Goal: Check status: Check status

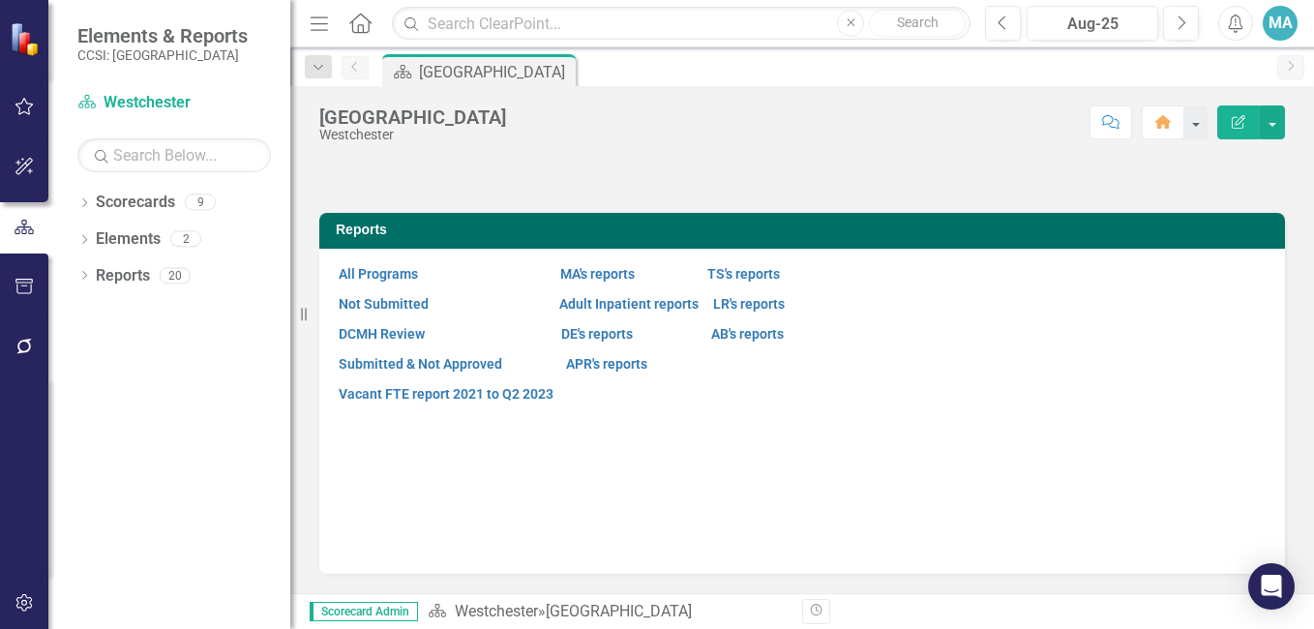
scroll to position [111, 0]
click at [632, 282] on link "MA's reports" at bounding box center [597, 273] width 75 height 15
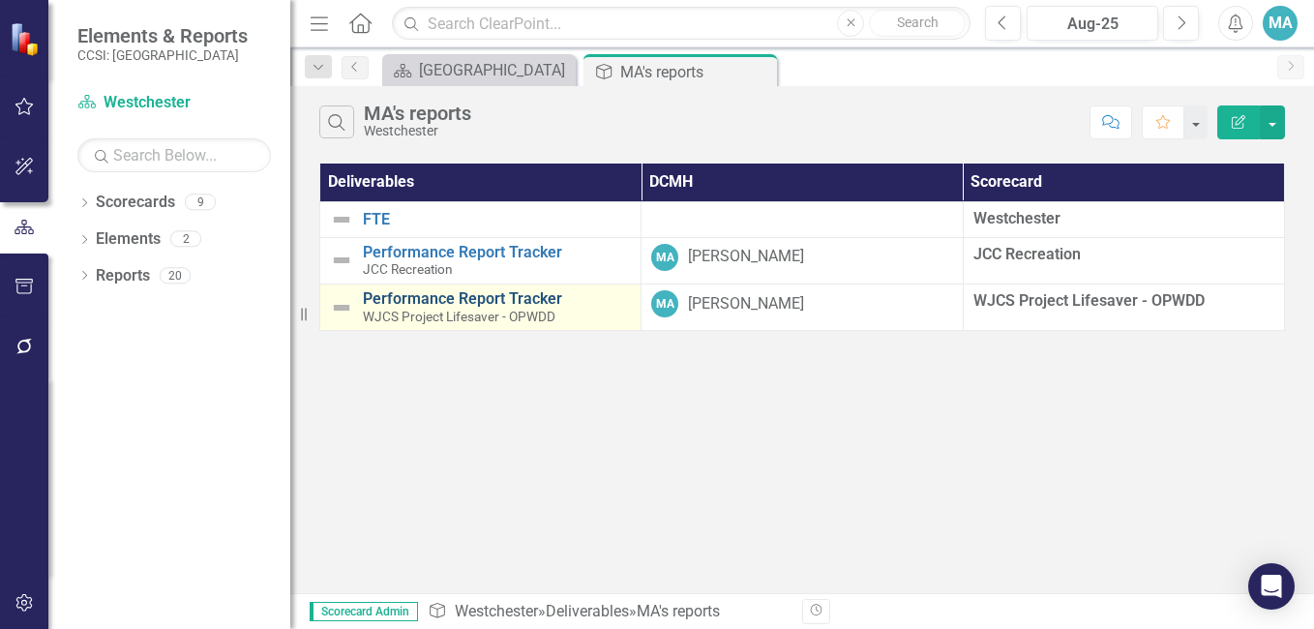
click at [441, 300] on link "Performance Report Tracker" at bounding box center [497, 298] width 268 height 17
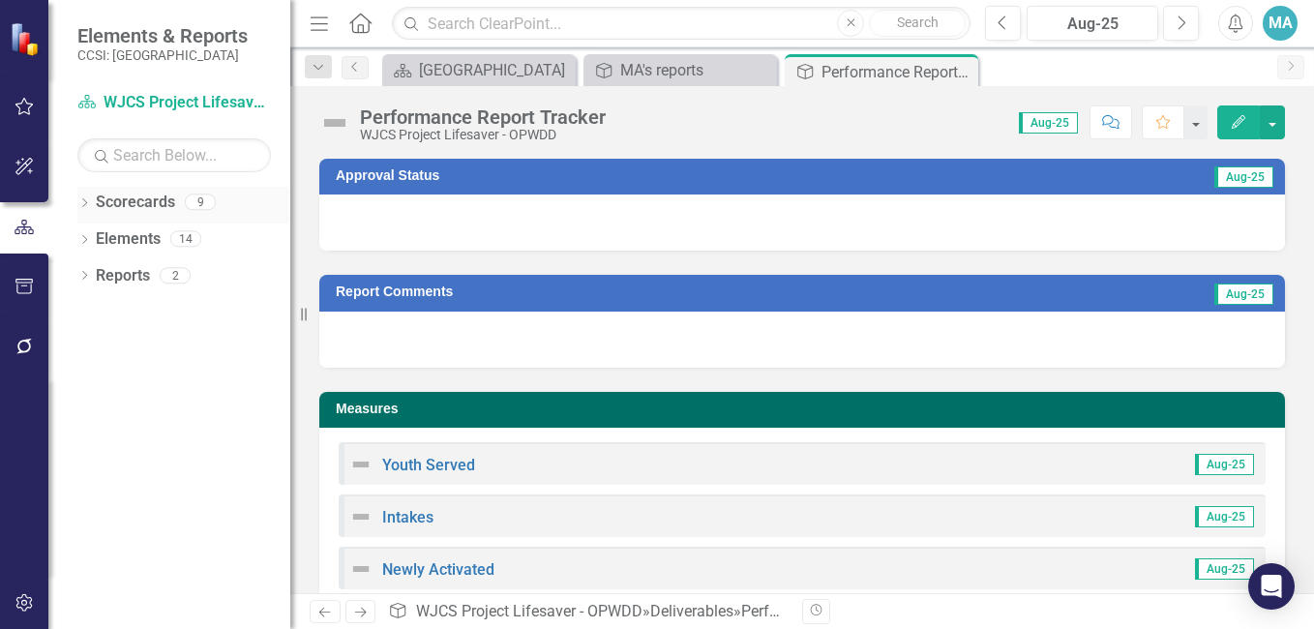
click at [111, 202] on link "Scorecards" at bounding box center [135, 203] width 79 height 22
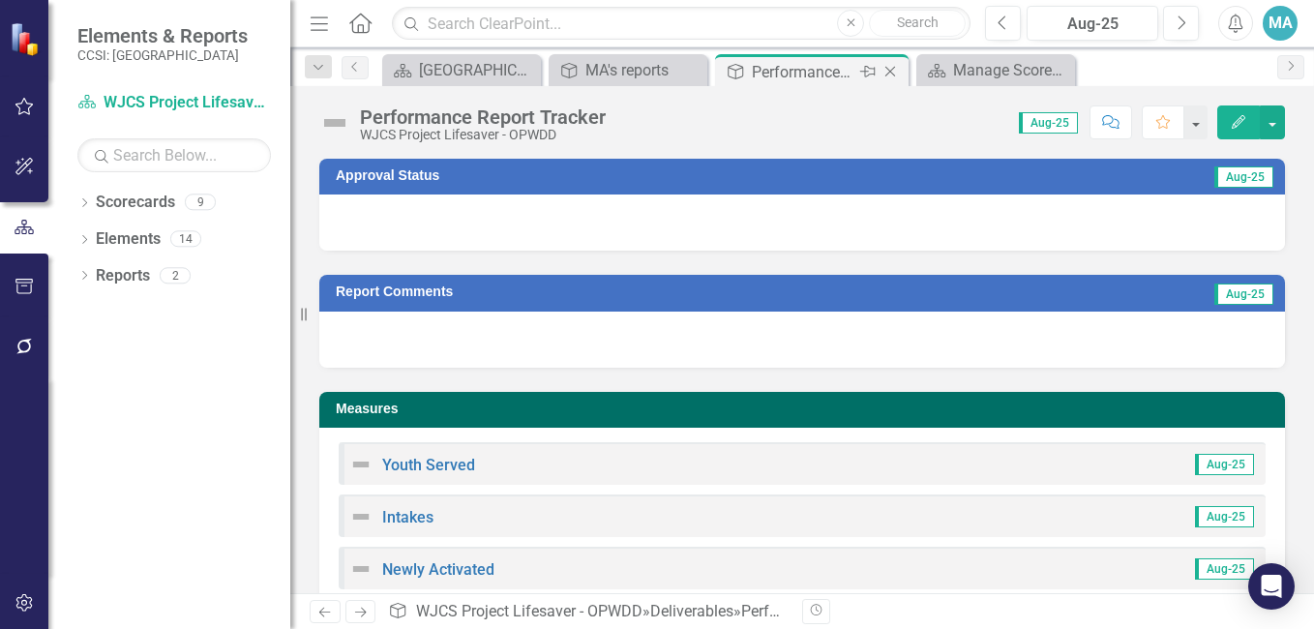
click at [813, 72] on div "Performance Report Tracker" at bounding box center [804, 72] width 104 height 24
click at [1027, 69] on div "Manage Scorecards" at bounding box center [999, 70] width 93 height 24
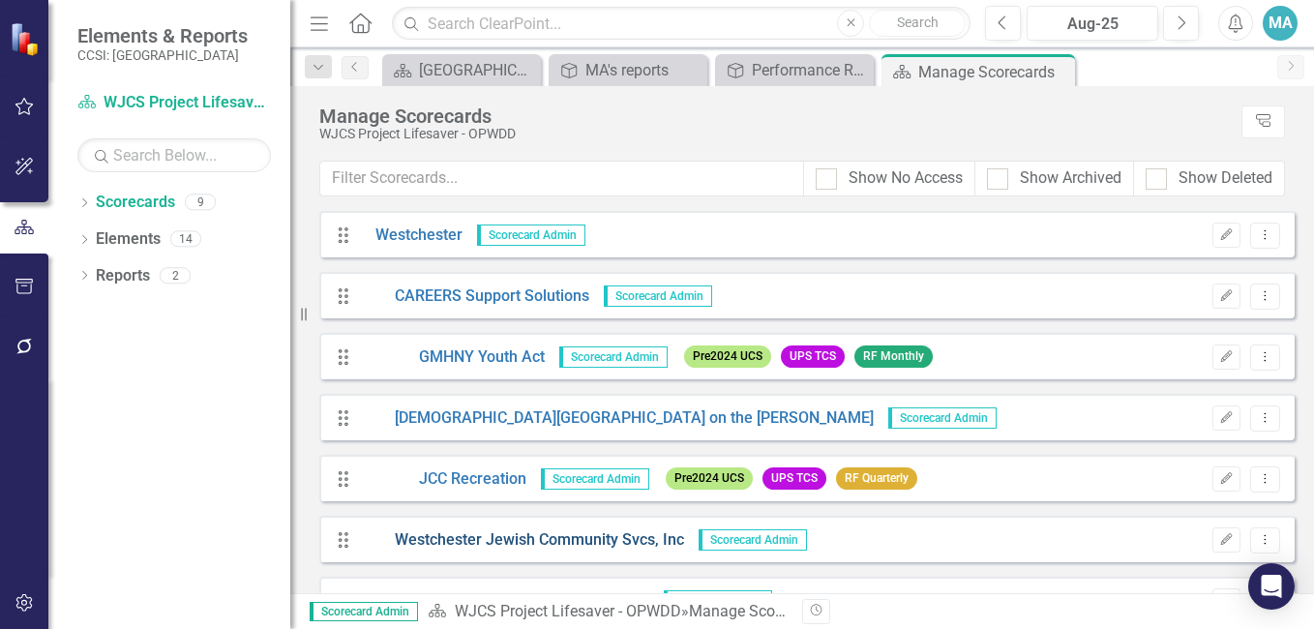
click at [451, 531] on link "Westchester Jewish Community Svcs, Inc" at bounding box center [522, 540] width 323 height 22
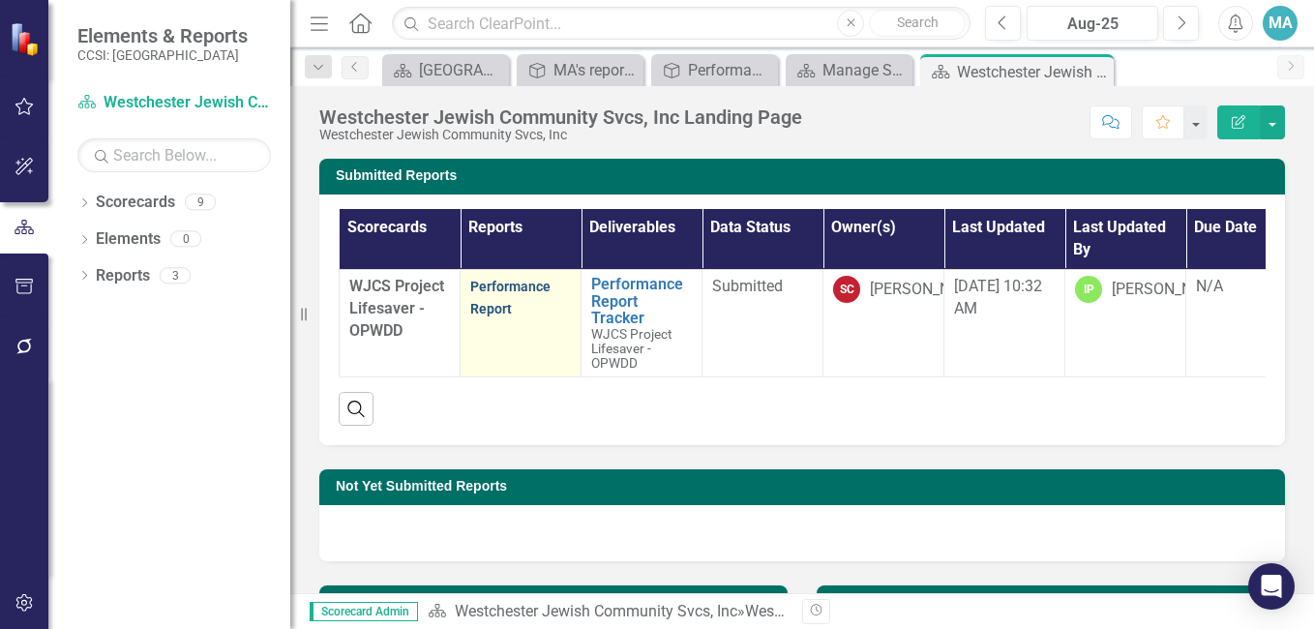
click at [503, 284] on link "Performance Report" at bounding box center [510, 298] width 80 height 38
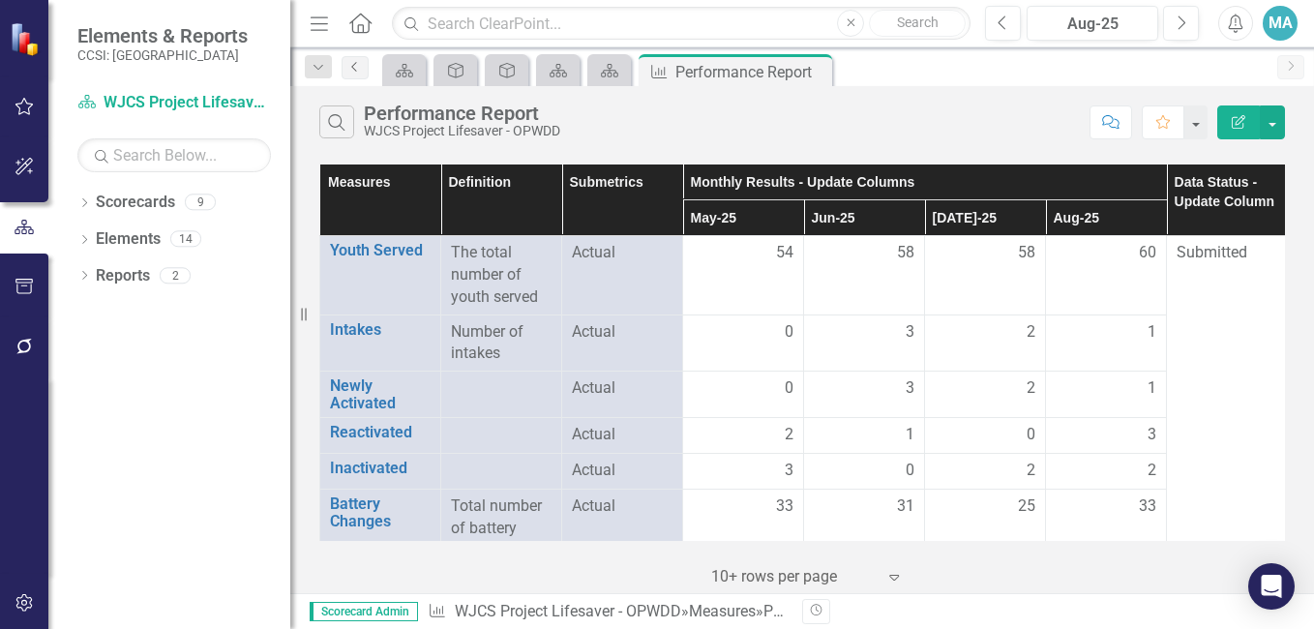
click at [355, 71] on icon "Previous" at bounding box center [354, 67] width 15 height 12
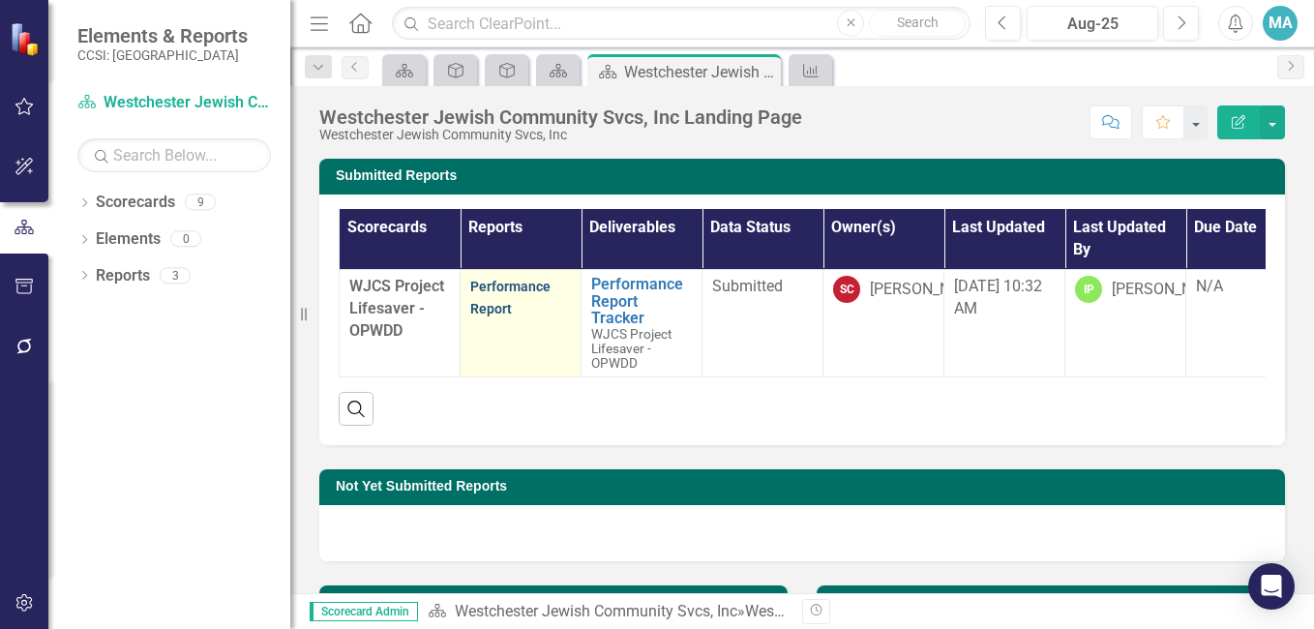
click at [482, 295] on link "Performance Report" at bounding box center [510, 298] width 80 height 38
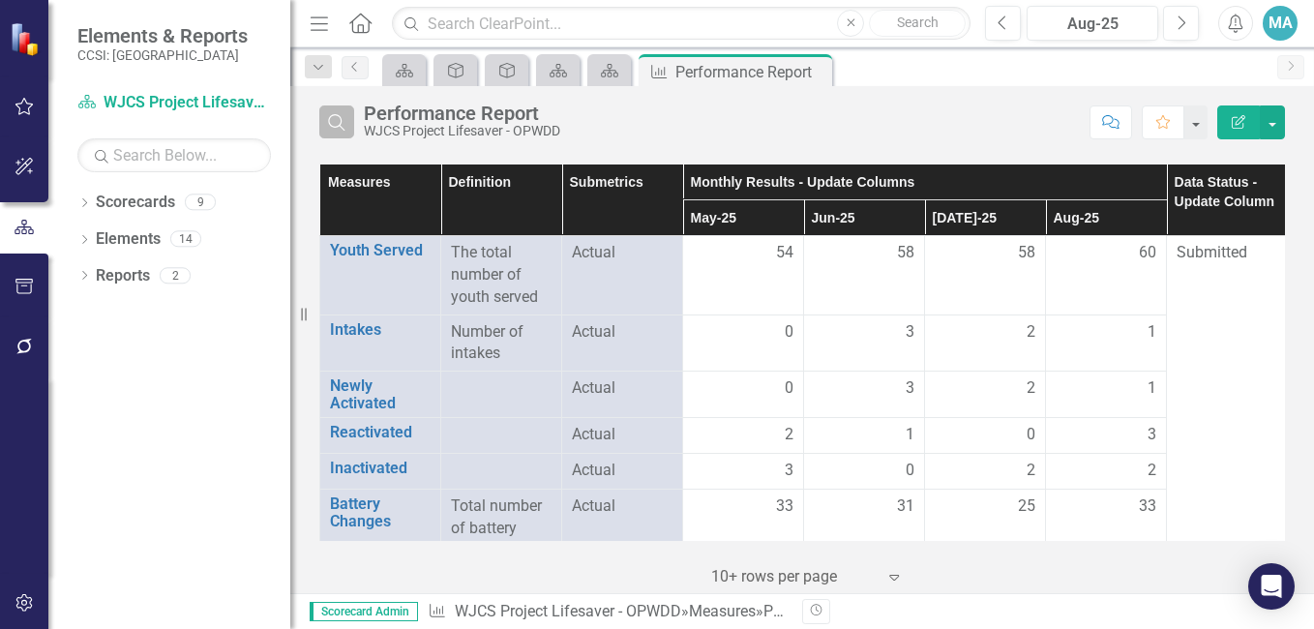
click at [334, 130] on icon "Search" at bounding box center [336, 121] width 21 height 17
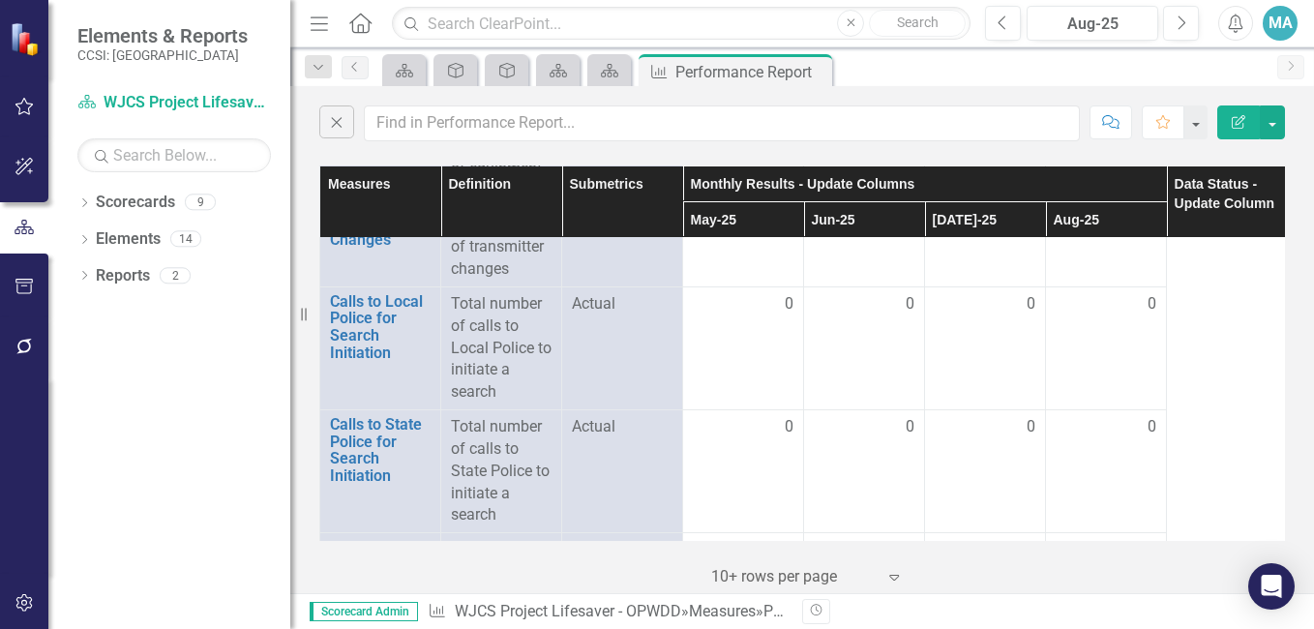
scroll to position [663, 0]
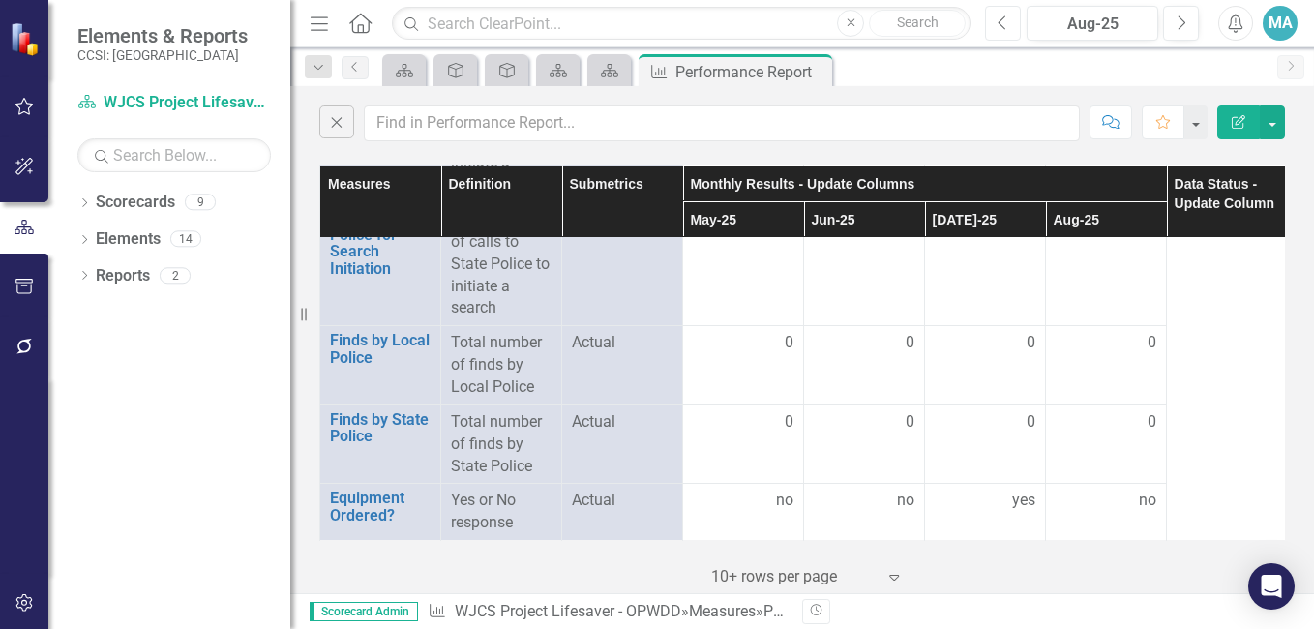
click at [1012, 24] on button "Previous" at bounding box center [1003, 23] width 36 height 35
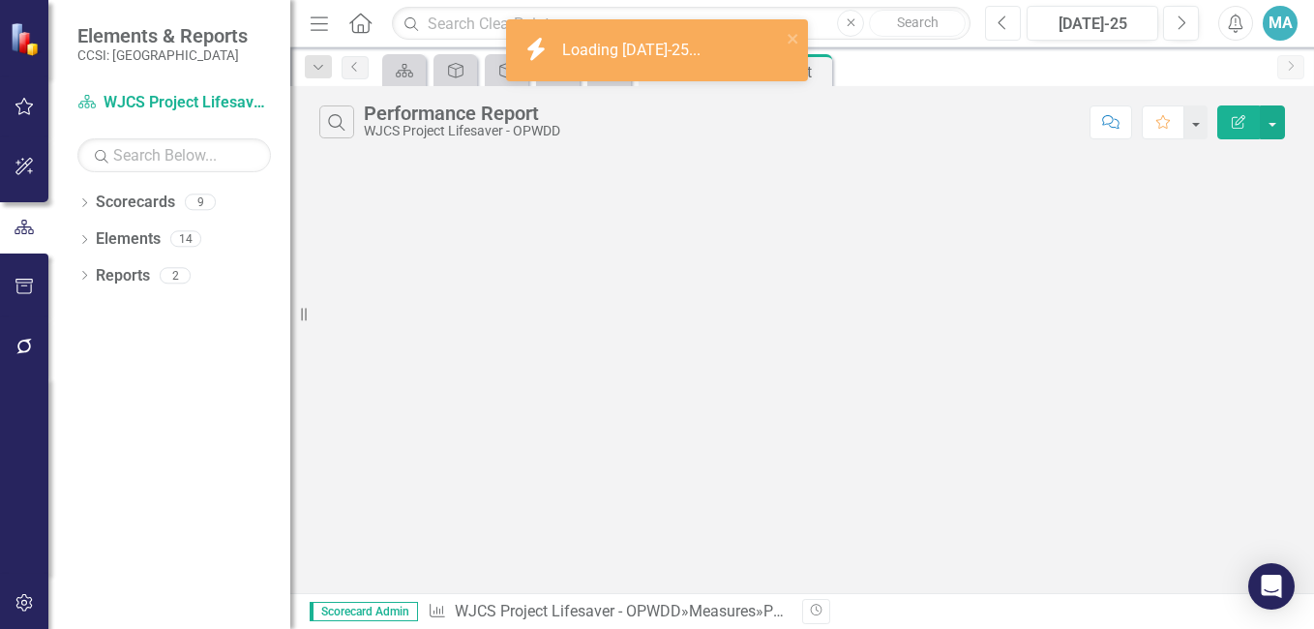
click at [1012, 24] on button "Previous" at bounding box center [1003, 23] width 36 height 35
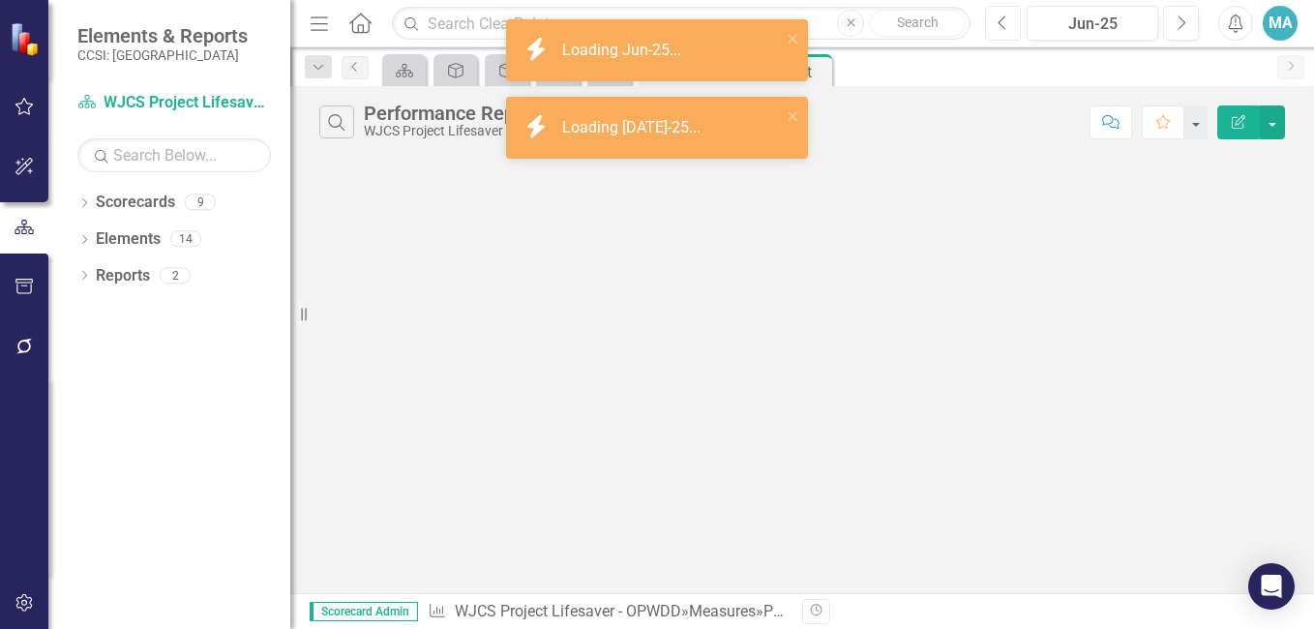
click at [1012, 24] on button "Previous" at bounding box center [1003, 23] width 36 height 35
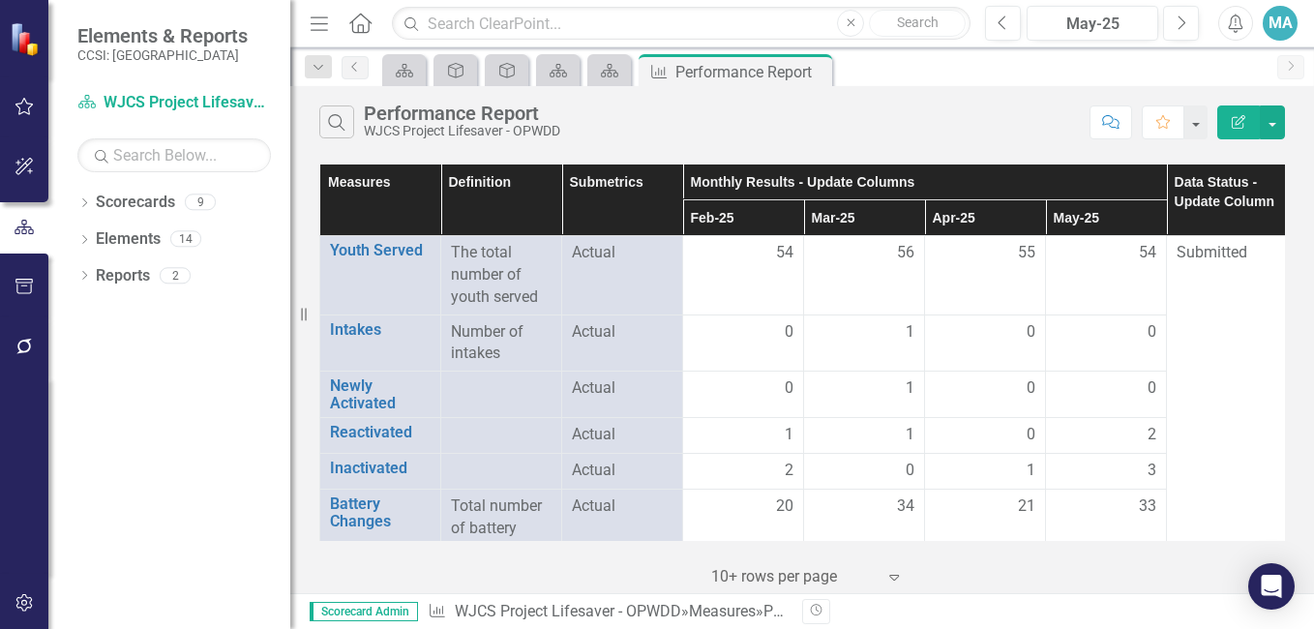
click at [917, 422] on td "1" at bounding box center [864, 436] width 121 height 36
click at [1005, 17] on icon "button" at bounding box center [1003, 22] width 8 height 14
click at [490, 73] on div "Deliverable" at bounding box center [503, 70] width 27 height 24
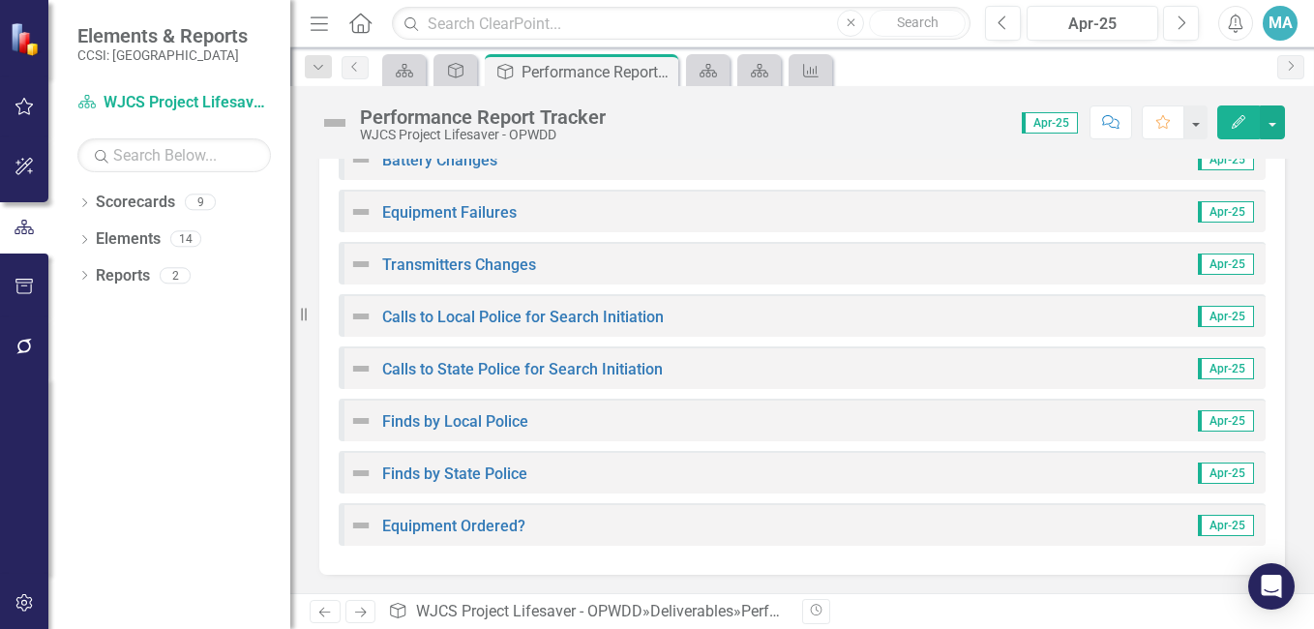
scroll to position [567, 0]
drag, startPoint x: 1201, startPoint y: 108, endPoint x: 914, endPoint y: 278, distance: 333.7
click at [914, 278] on div "Transmitters Changes Apr-25" at bounding box center [802, 262] width 927 height 43
click at [1201, 128] on button "button" at bounding box center [1195, 123] width 25 height 34
click at [911, 402] on div "Finds by Local Police Apr-25" at bounding box center [802, 419] width 927 height 43
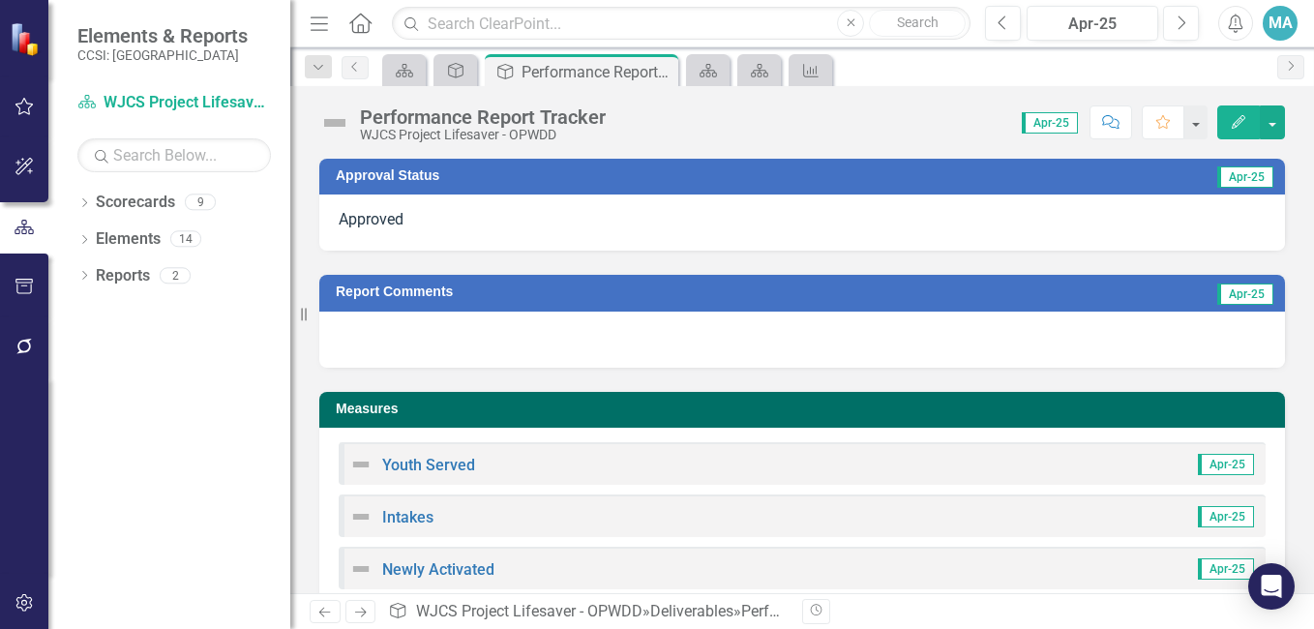
scroll to position [1, 0]
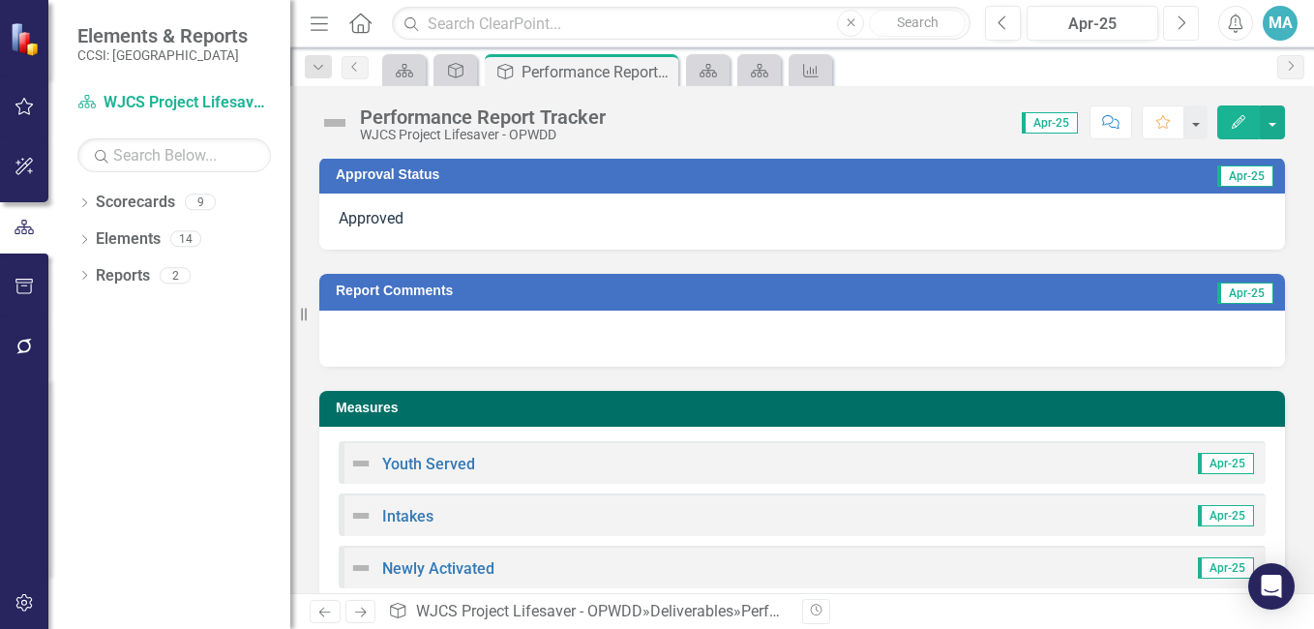
click at [1176, 27] on icon "Next" at bounding box center [1181, 23] width 11 height 17
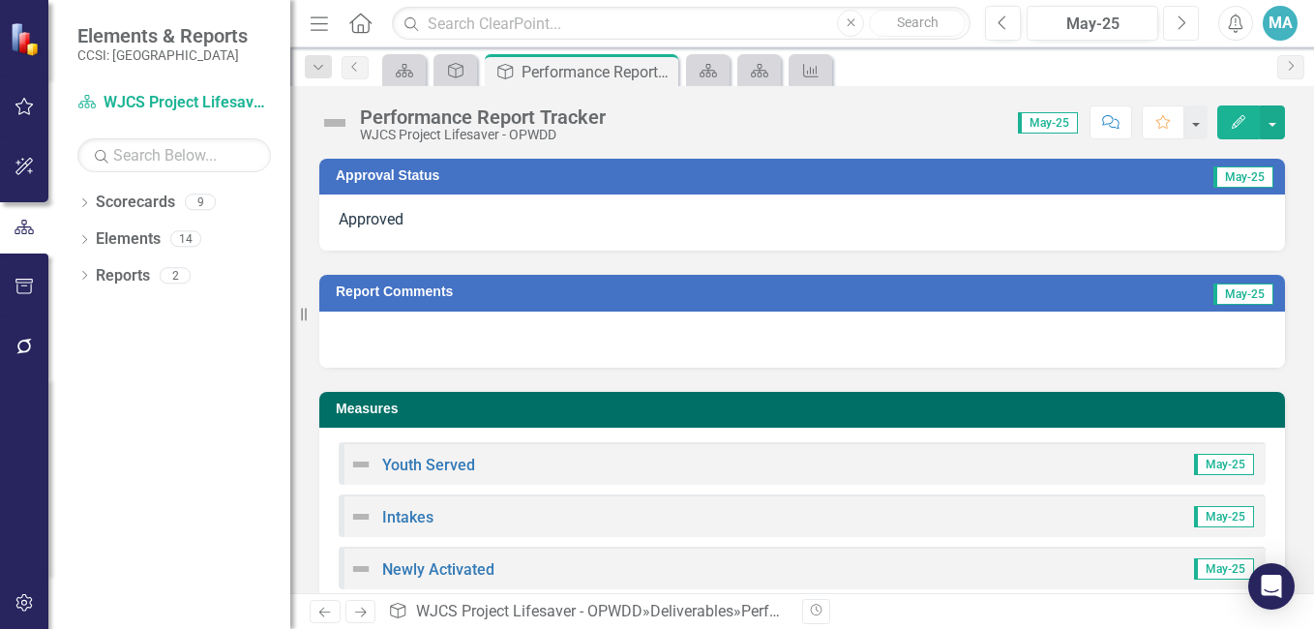
click at [1176, 27] on icon "Next" at bounding box center [1181, 23] width 11 height 17
click at [1012, 29] on button "Previous" at bounding box center [1003, 23] width 36 height 35
click at [705, 75] on icon at bounding box center [708, 71] width 17 height 14
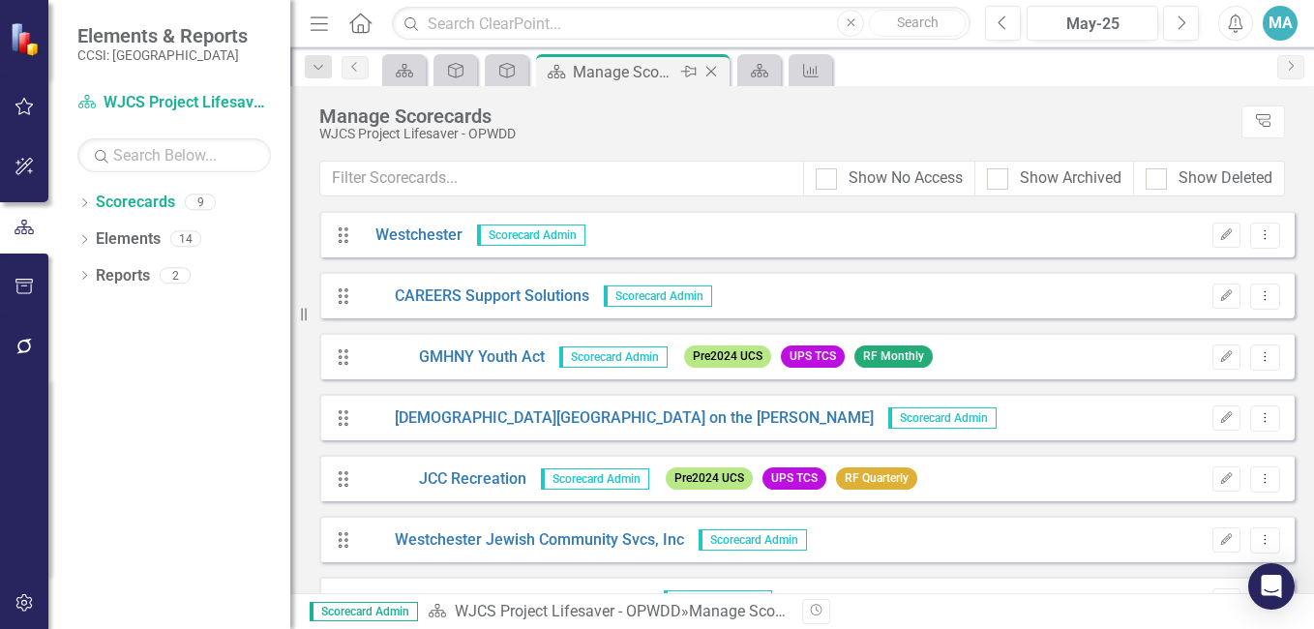
click at [705, 75] on icon "Close" at bounding box center [711, 71] width 19 height 15
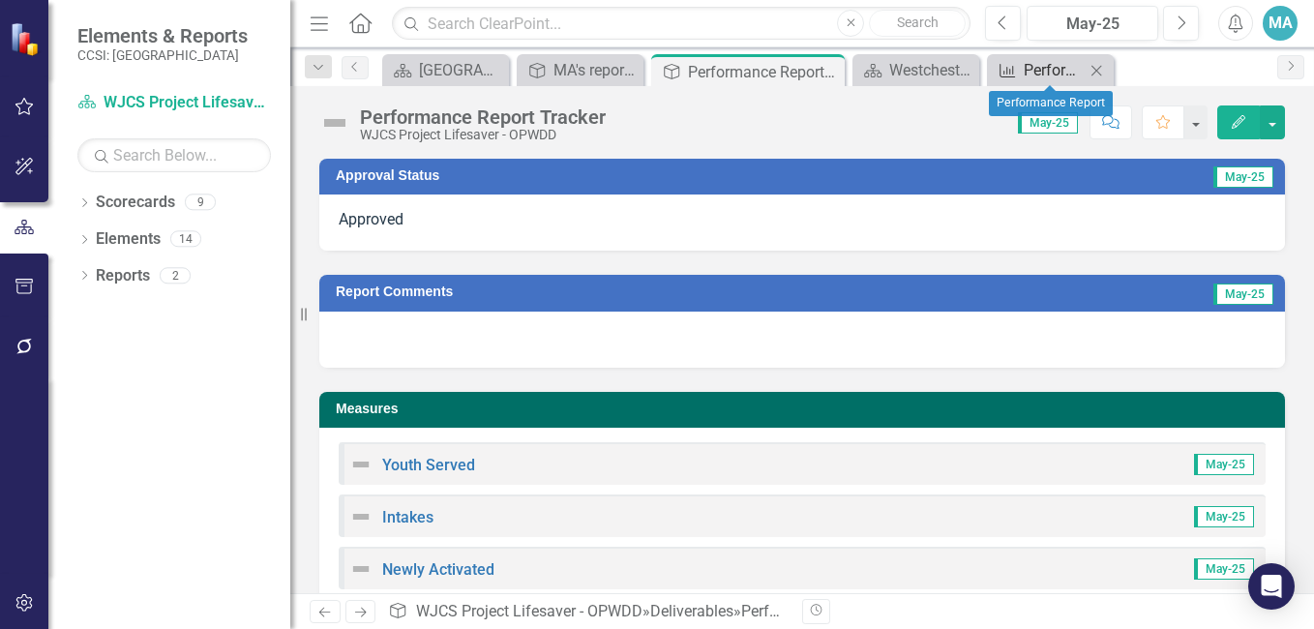
click at [1048, 76] on div "Performance Report" at bounding box center [1054, 70] width 61 height 24
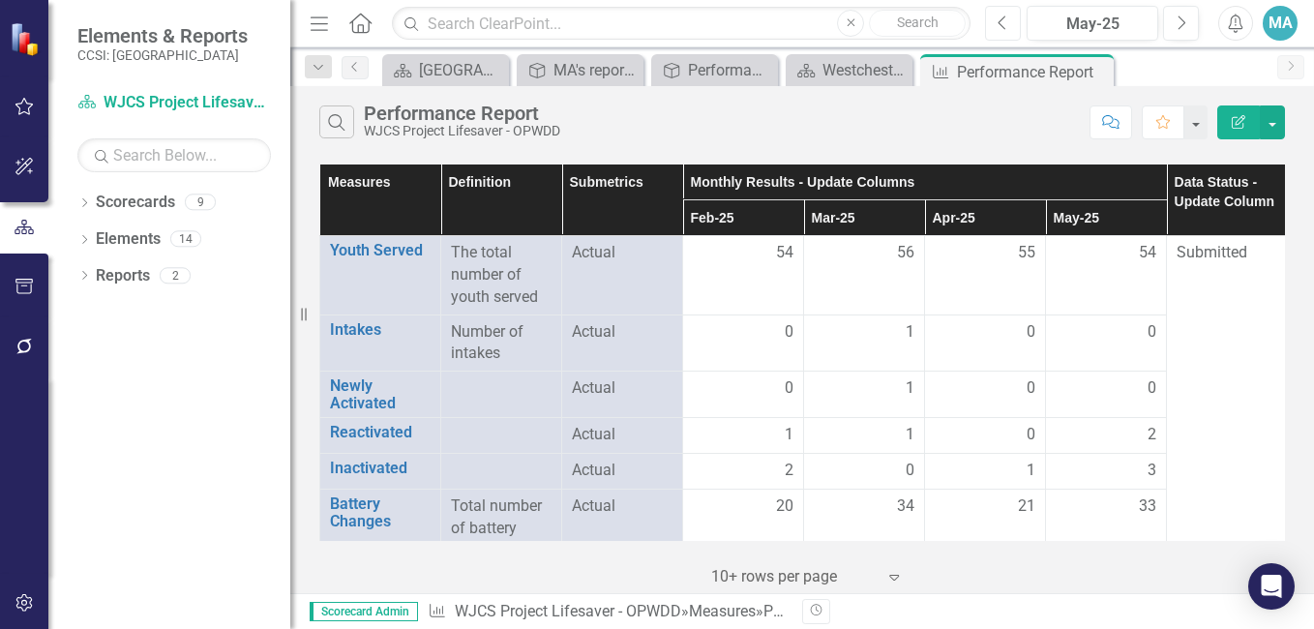
click at [1009, 29] on icon "Previous" at bounding box center [1003, 23] width 11 height 17
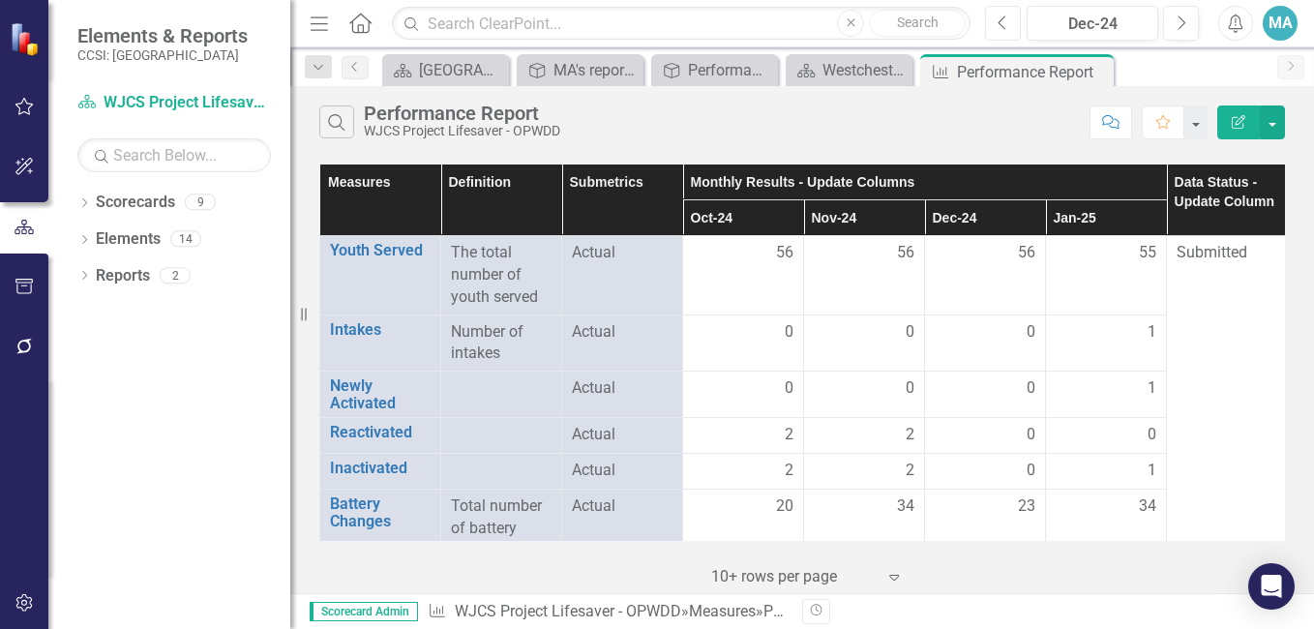
click at [1009, 29] on icon "Previous" at bounding box center [1003, 23] width 11 height 17
click at [1274, 124] on button "button" at bounding box center [1272, 123] width 25 height 34
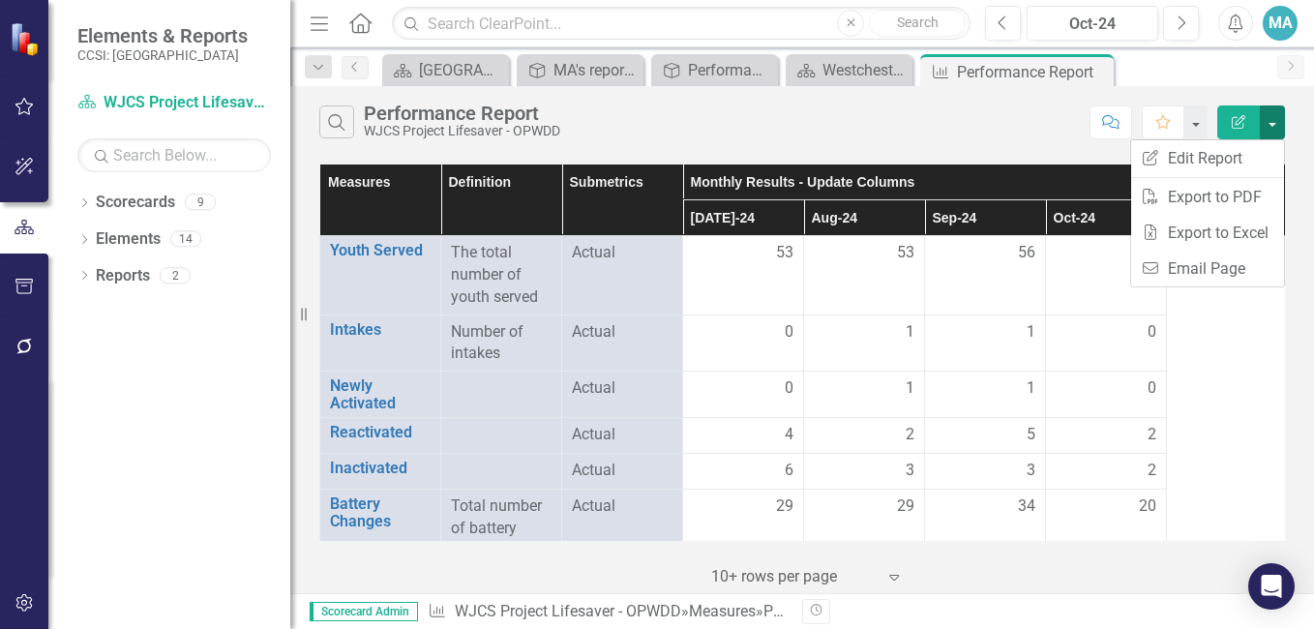
click at [1274, 124] on button "button" at bounding box center [1272, 123] width 25 height 34
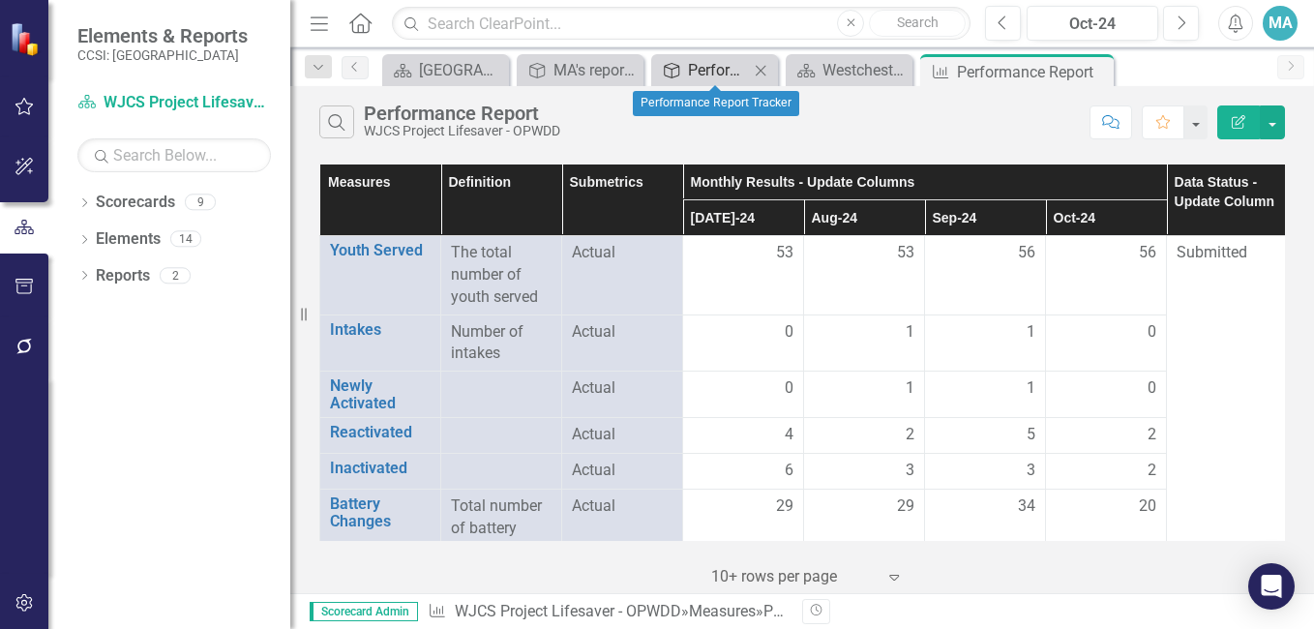
click at [689, 80] on div "Performance Report Tracker" at bounding box center [718, 70] width 61 height 24
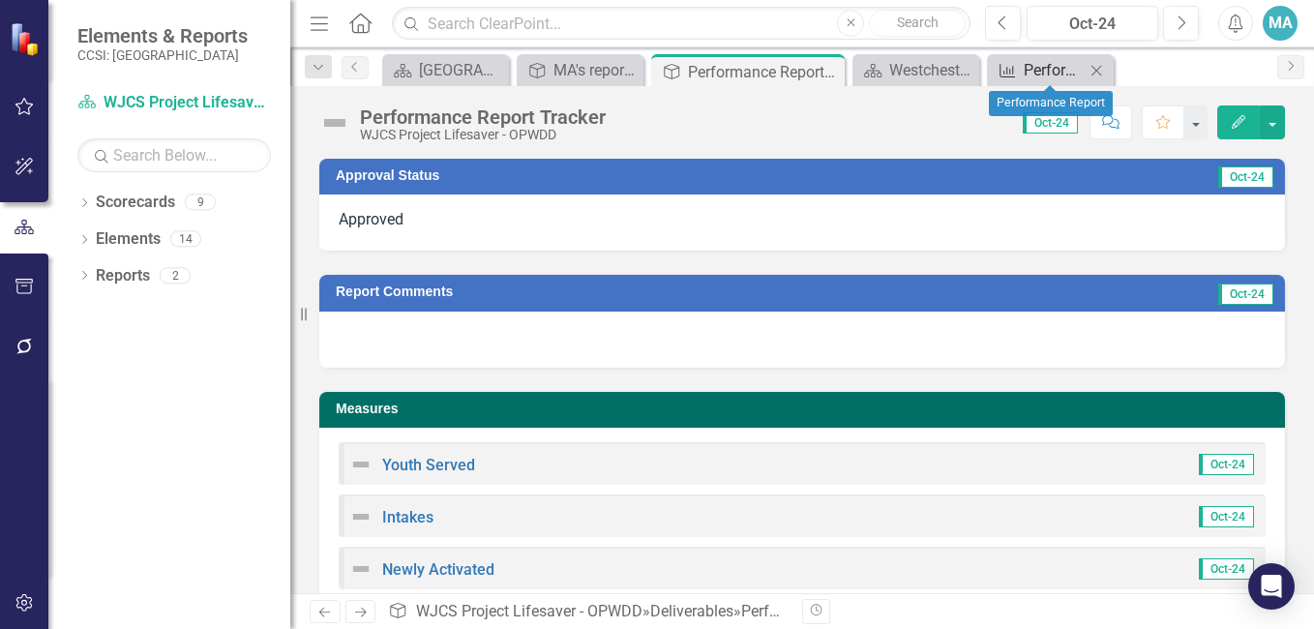
click at [1024, 76] on div "Performance Report" at bounding box center [1054, 70] width 61 height 24
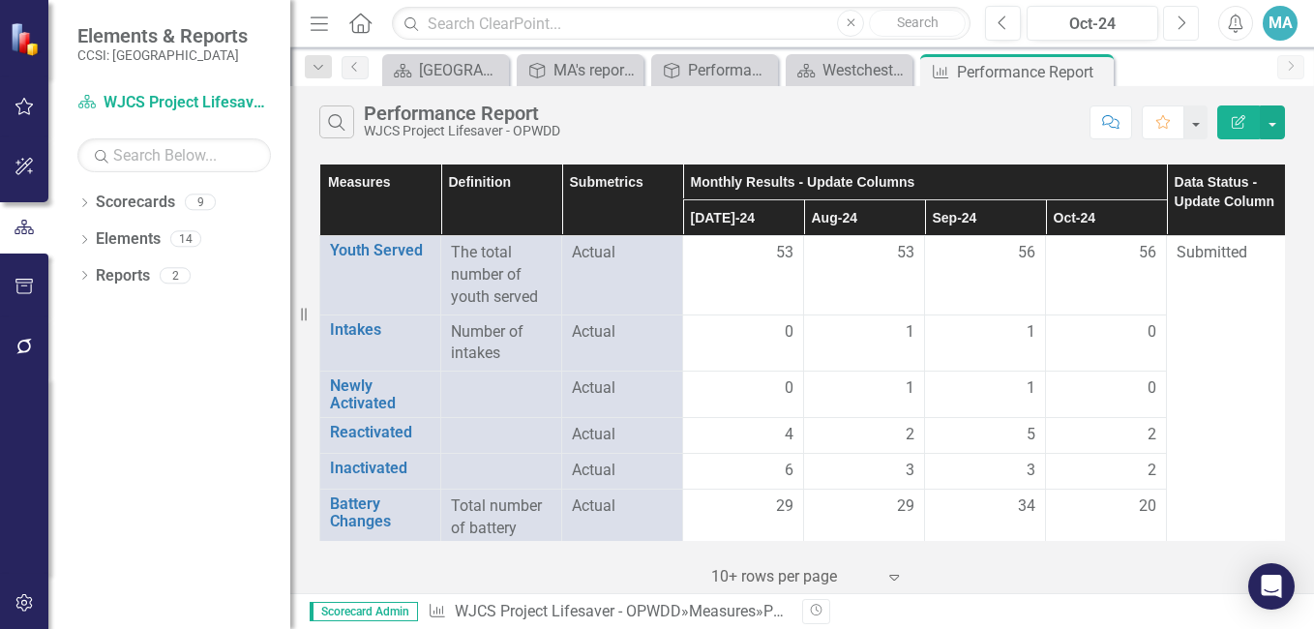
click at [1186, 23] on icon "Next" at bounding box center [1181, 23] width 11 height 17
click at [727, 82] on div "Deliverable Performance Report Tracker Close" at bounding box center [714, 70] width 127 height 32
click at [723, 59] on div "Performance Report Tracker" at bounding box center [718, 70] width 61 height 24
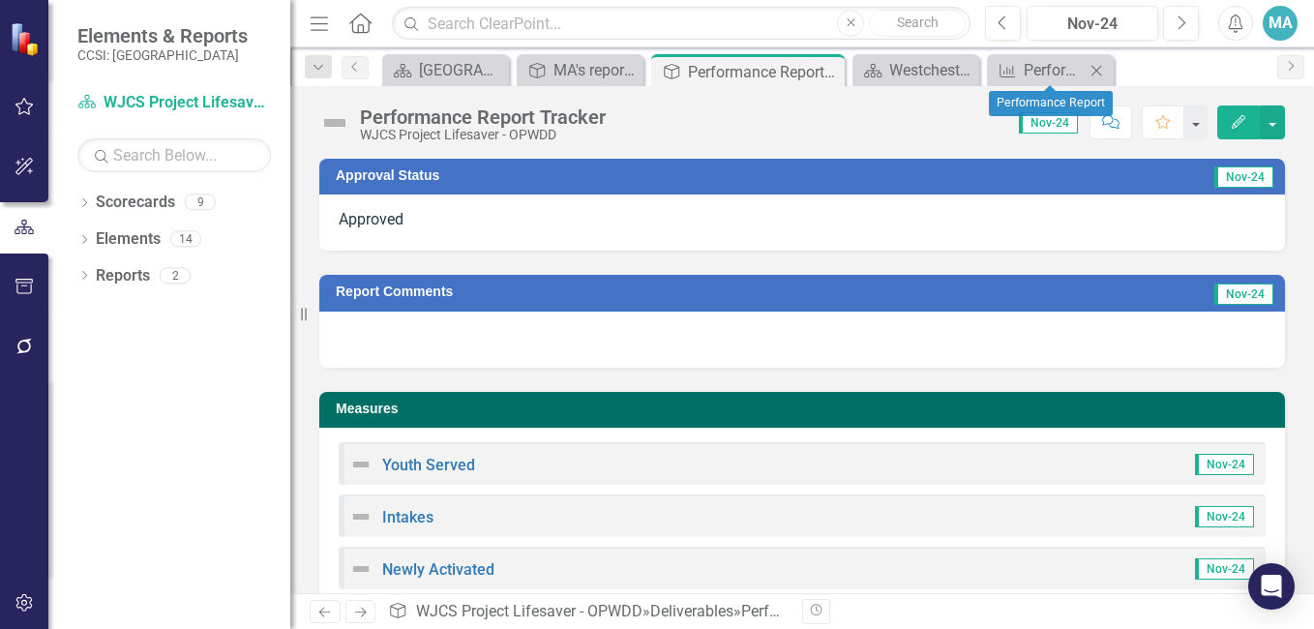
click at [1039, 83] on div "Measure Performance Report Close" at bounding box center [1050, 70] width 127 height 32
click at [1040, 71] on div "Performance Report" at bounding box center [1054, 70] width 61 height 24
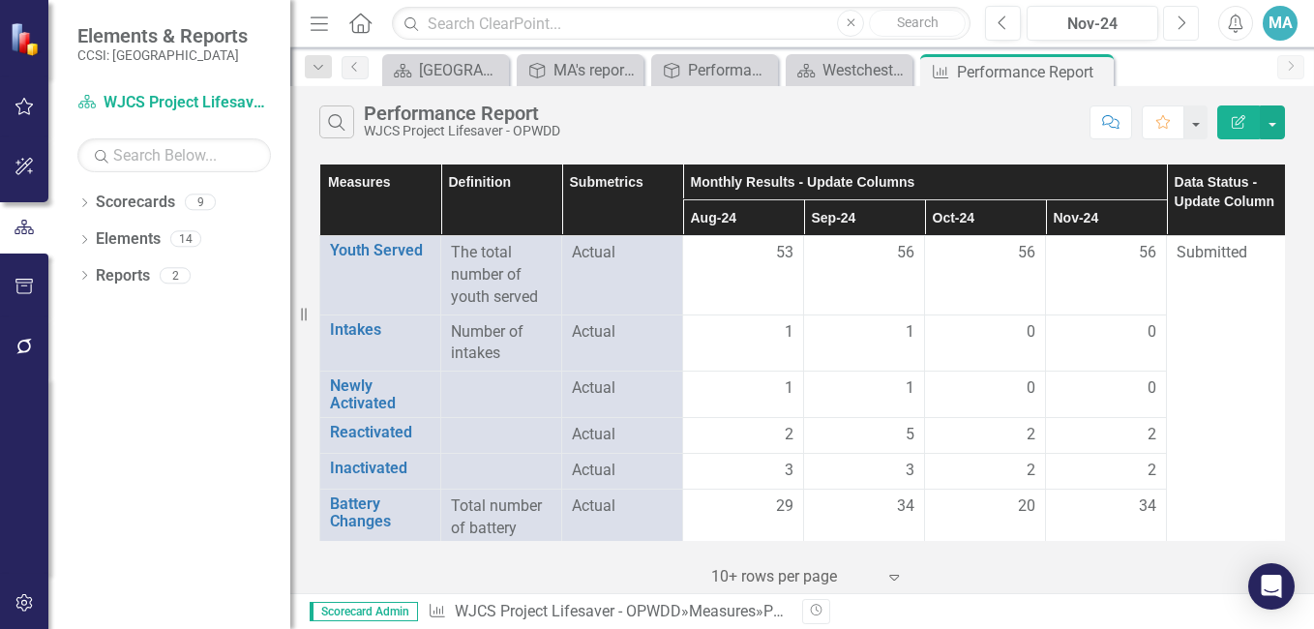
click at [1179, 30] on icon "Next" at bounding box center [1181, 23] width 11 height 17
click at [710, 78] on div "Performance Report Tracker" at bounding box center [718, 70] width 61 height 24
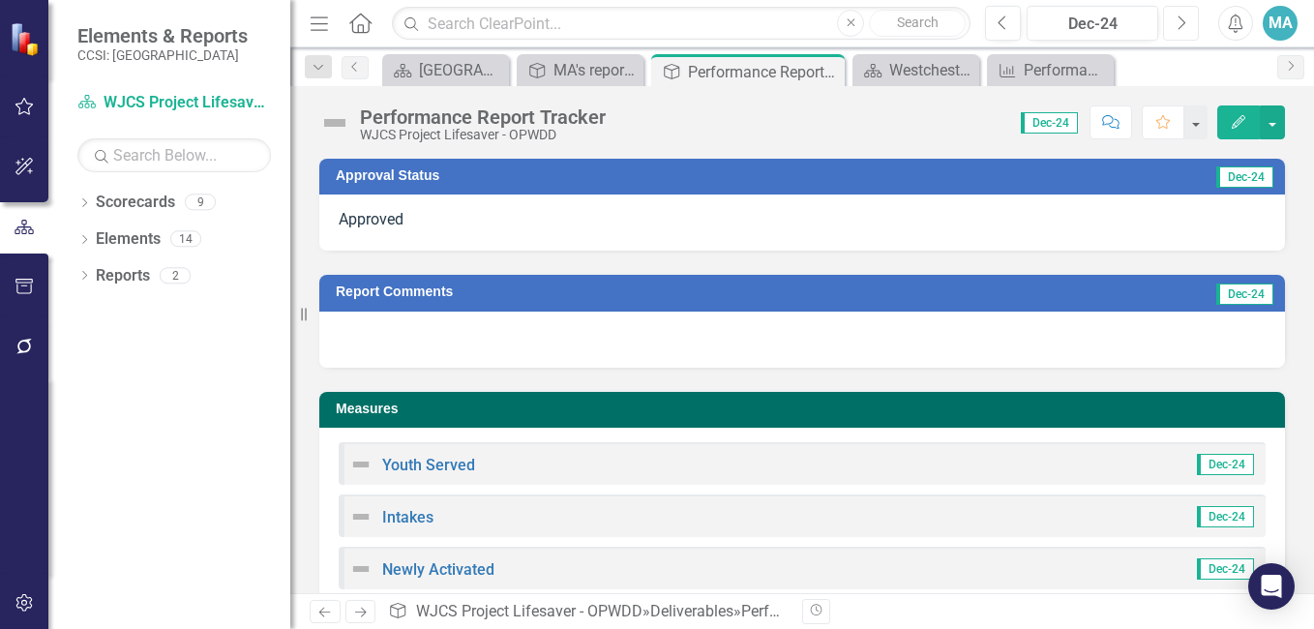
click at [1187, 26] on button "Next" at bounding box center [1181, 23] width 36 height 35
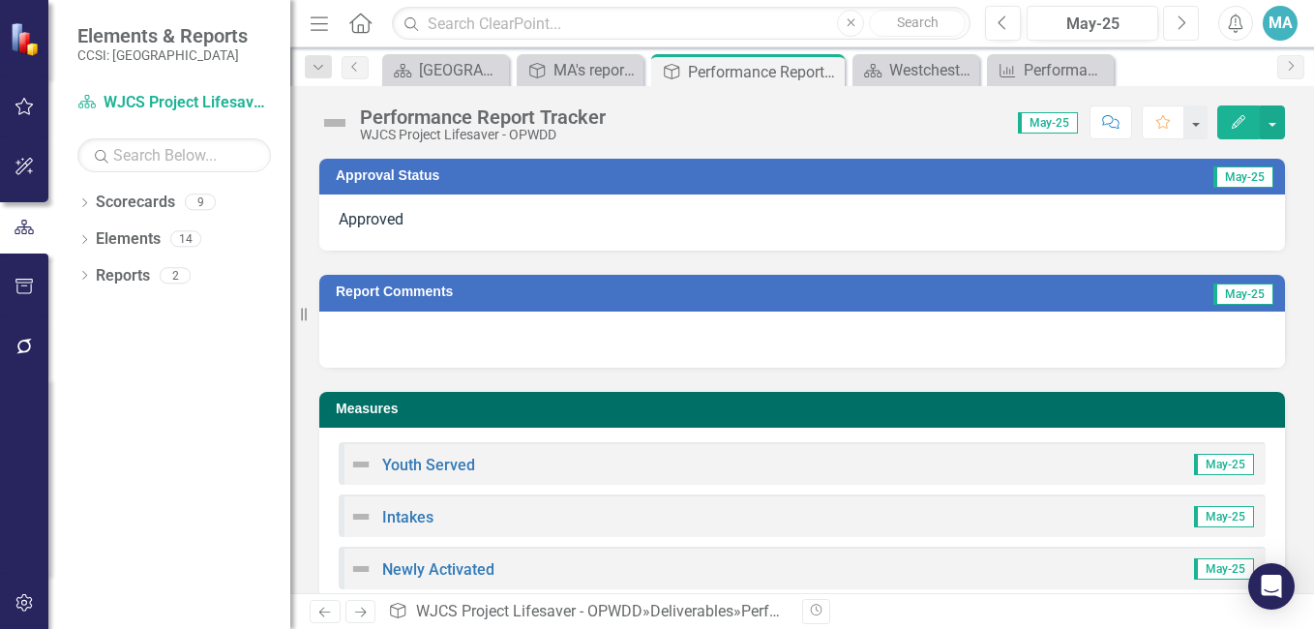
click at [1187, 26] on button "Next" at bounding box center [1181, 23] width 36 height 35
click at [1002, 26] on icon "Previous" at bounding box center [1003, 23] width 11 height 17
click at [1185, 18] on icon "Next" at bounding box center [1181, 23] width 11 height 17
click at [740, 74] on div "Performance Report Tracker" at bounding box center [740, 72] width 104 height 24
click at [727, 76] on div "Performance Report Tracker" at bounding box center [740, 72] width 104 height 24
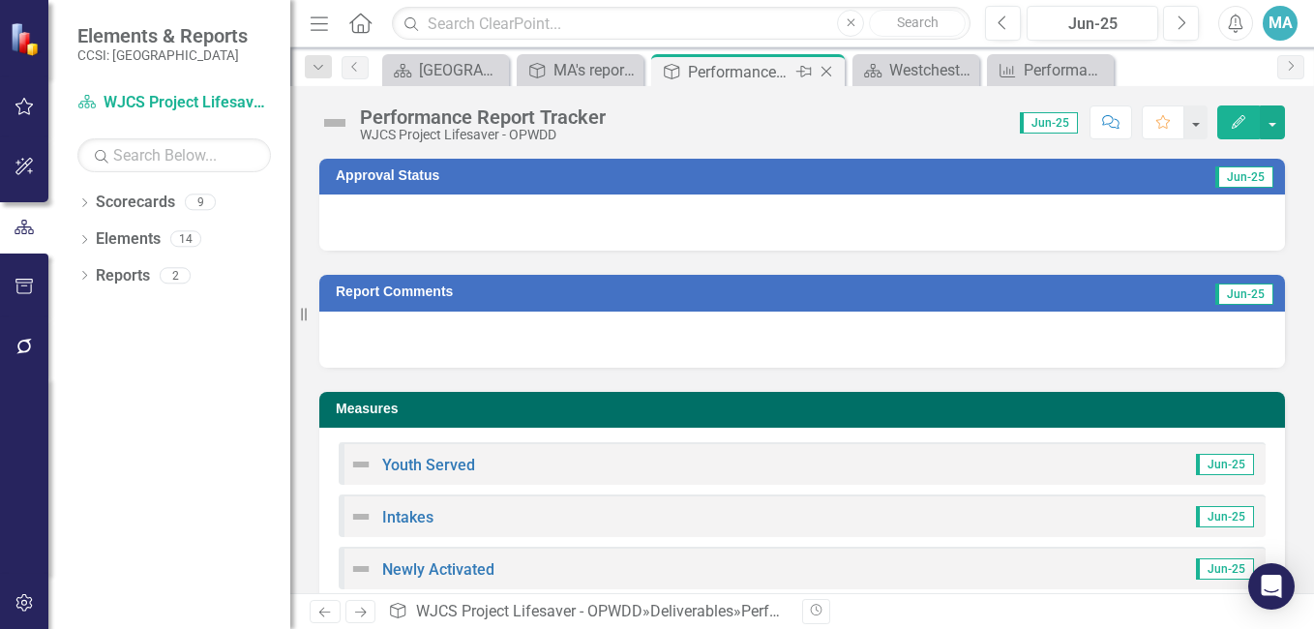
click at [685, 66] on div "Deliverable Performance Report Tracker Pin Close" at bounding box center [748, 72] width 184 height 24
click at [1038, 66] on div "Performance Report" at bounding box center [1054, 70] width 61 height 24
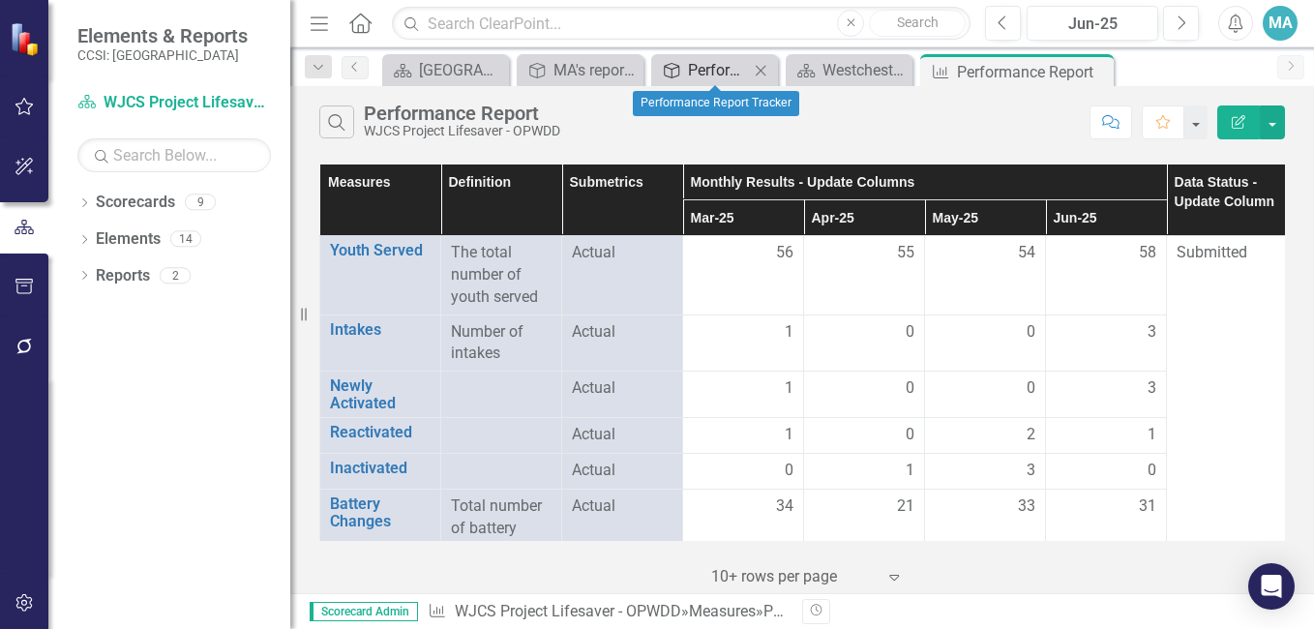
click at [726, 65] on div "Performance Report Tracker" at bounding box center [718, 70] width 61 height 24
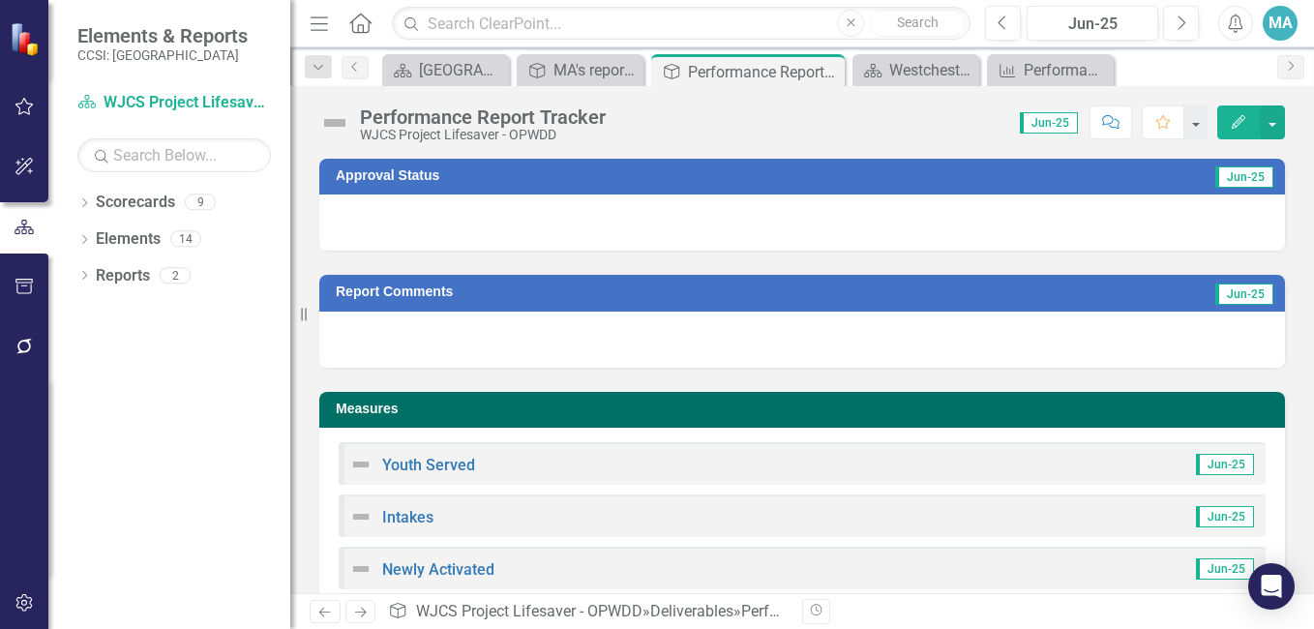
click at [762, 221] on div at bounding box center [802, 223] width 966 height 56
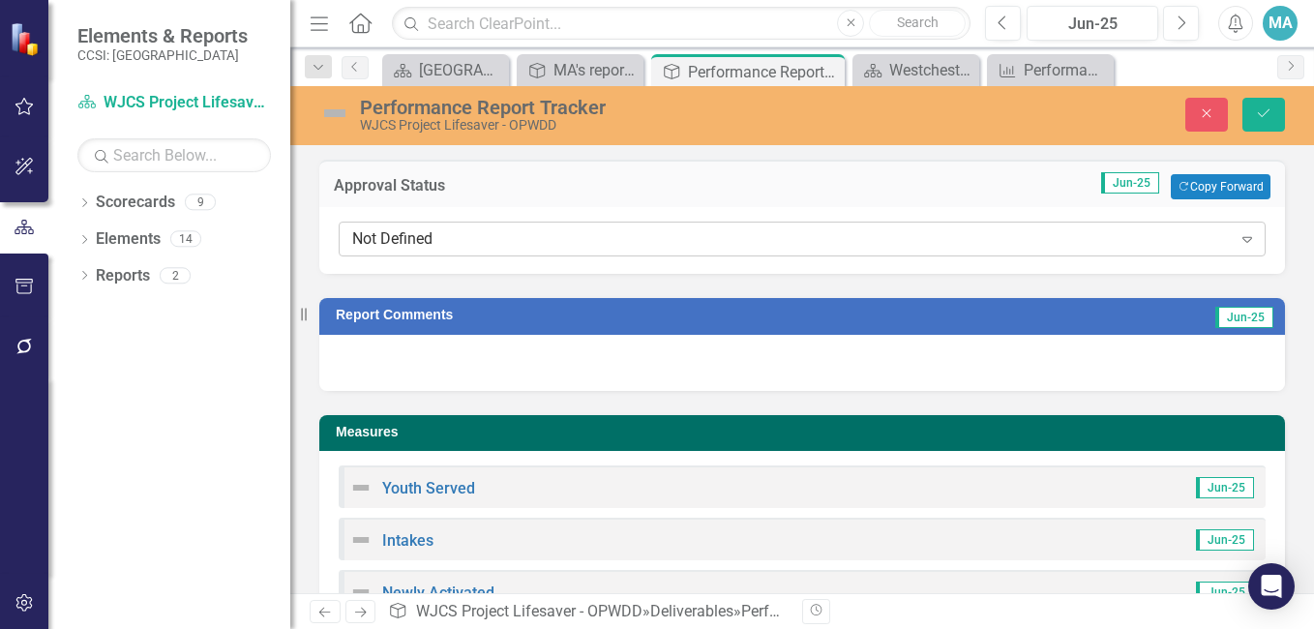
click at [1240, 241] on icon "Expand" at bounding box center [1247, 238] width 19 height 15
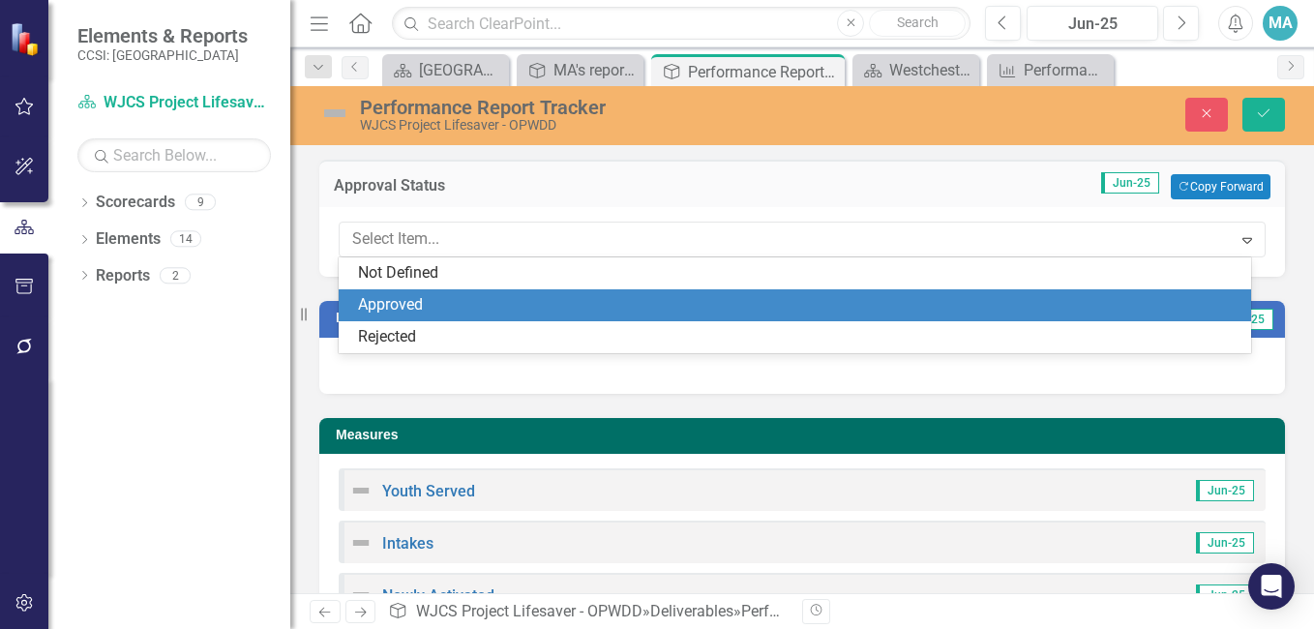
click at [1149, 298] on div "Approved" at bounding box center [799, 305] width 882 height 22
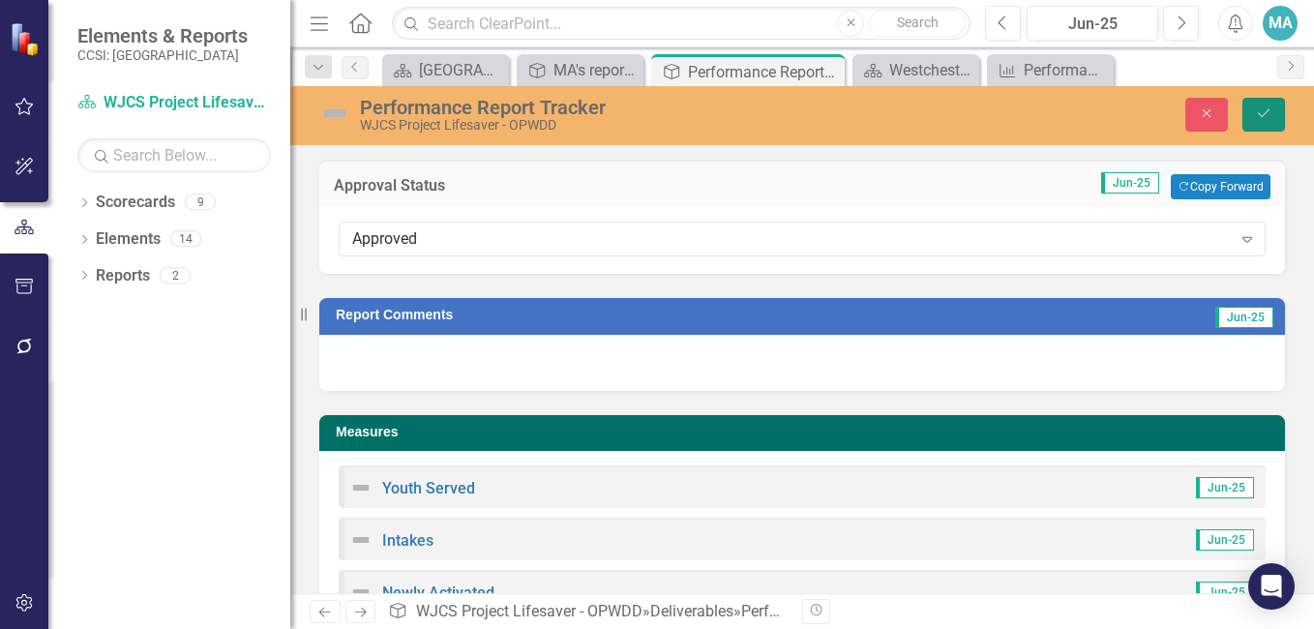
click at [1261, 108] on icon "Save" at bounding box center [1263, 113] width 17 height 14
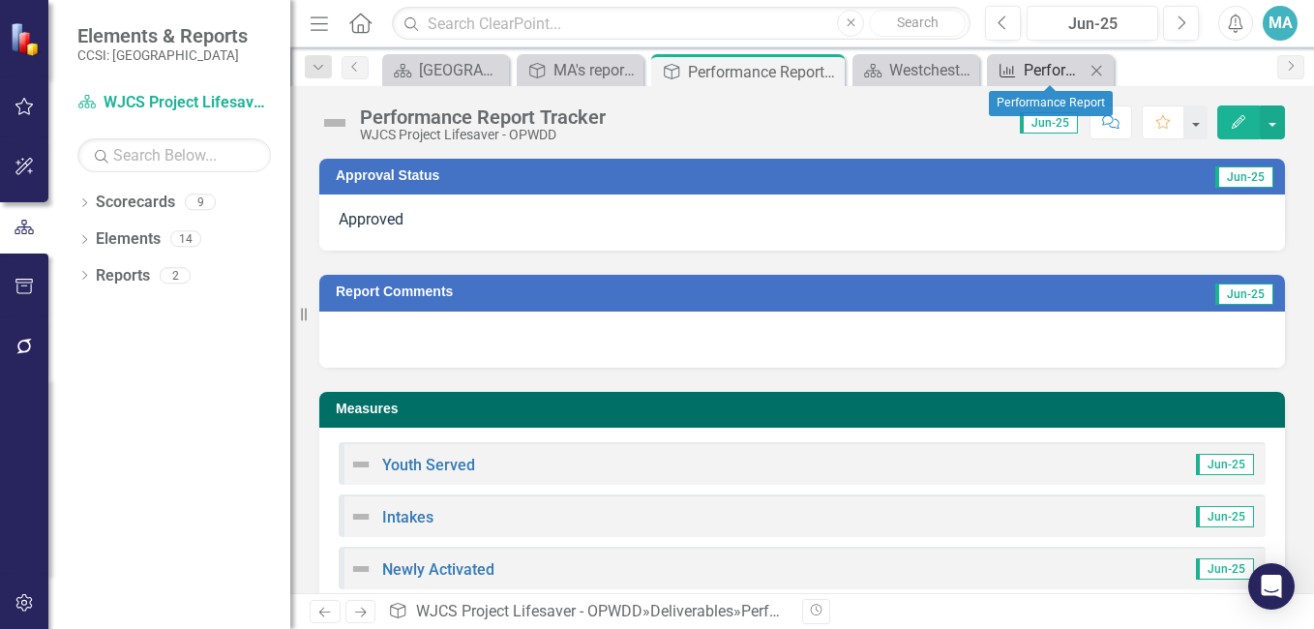
click at [1032, 65] on div "Performance Report" at bounding box center [1054, 70] width 61 height 24
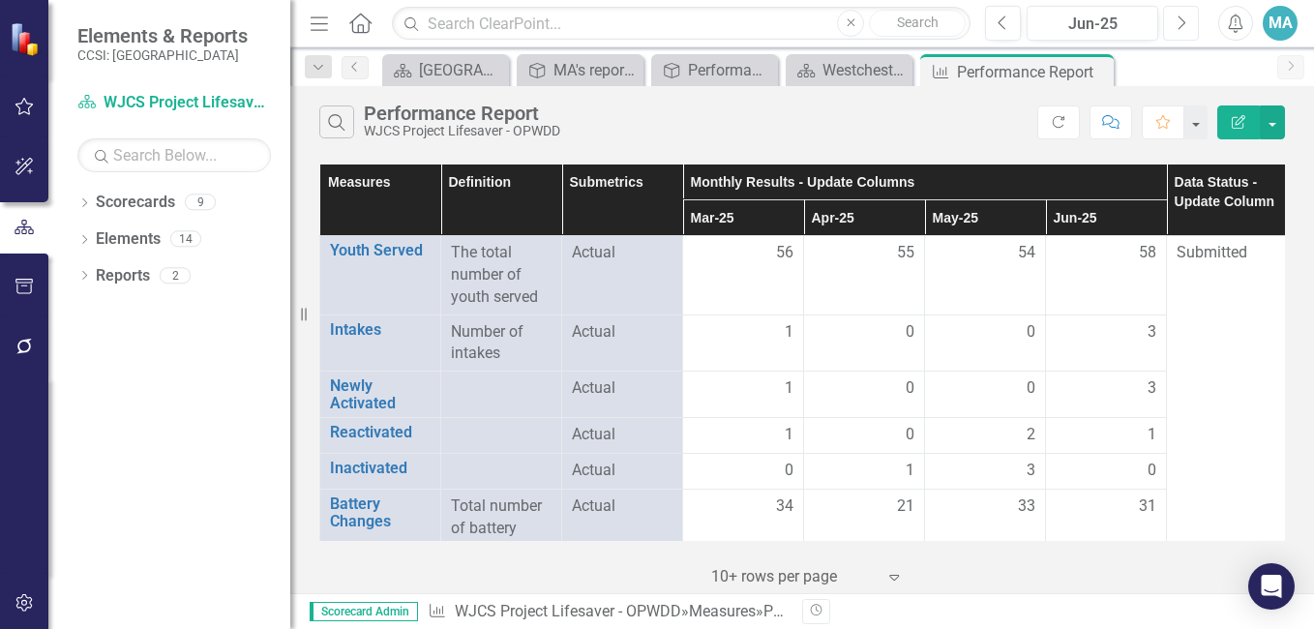
click at [1191, 21] on button "Next" at bounding box center [1181, 23] width 36 height 35
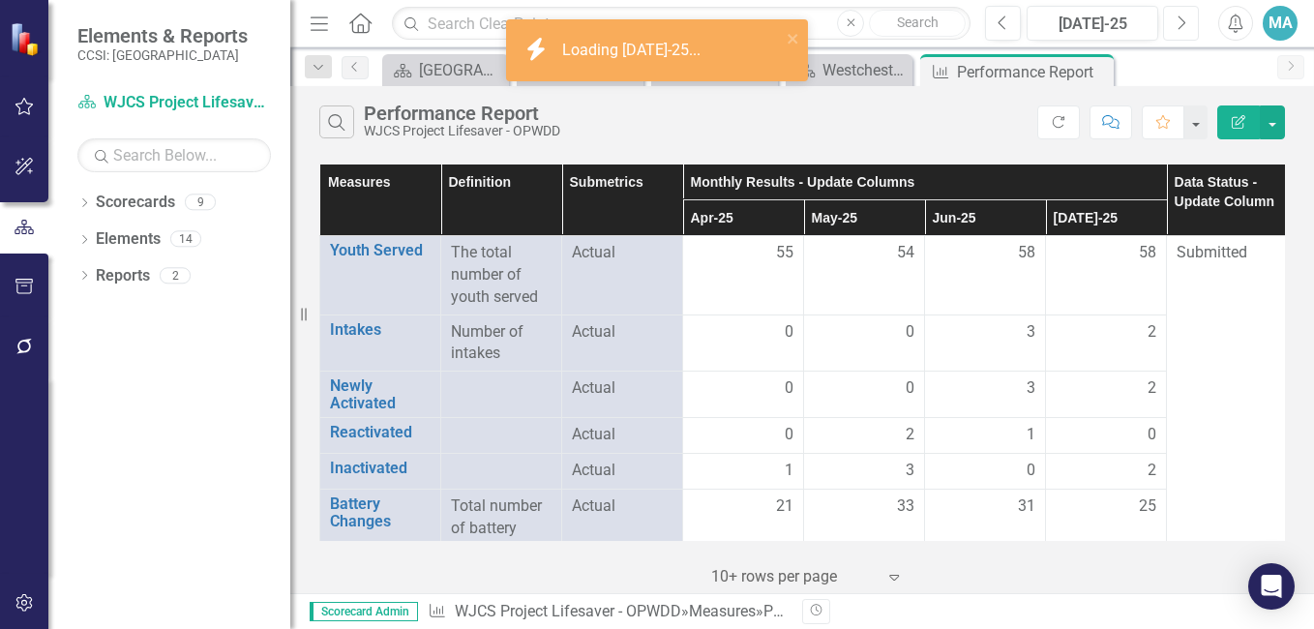
click at [1191, 21] on button "Next" at bounding box center [1181, 23] width 36 height 35
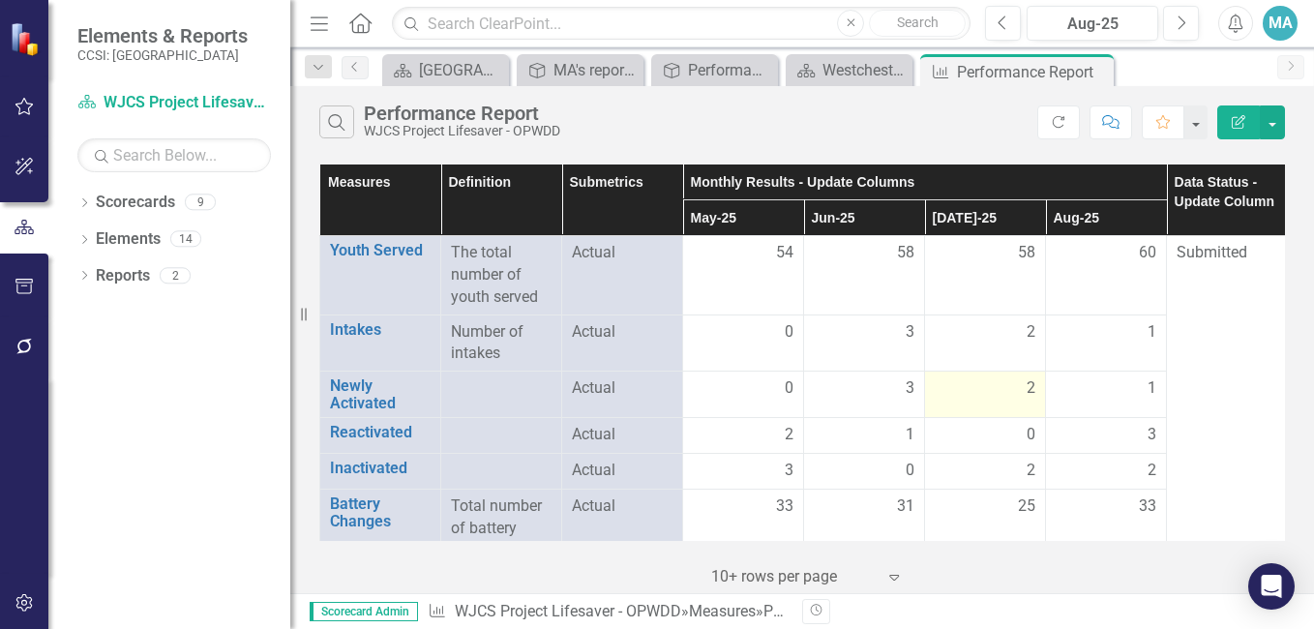
click at [969, 372] on td "2" at bounding box center [985, 395] width 121 height 46
click at [1010, 15] on button "Previous" at bounding box center [1003, 23] width 36 height 35
click at [1007, 15] on icon "Previous" at bounding box center [1003, 23] width 11 height 17
click at [732, 71] on div "Performance Report Tracker" at bounding box center [718, 70] width 61 height 24
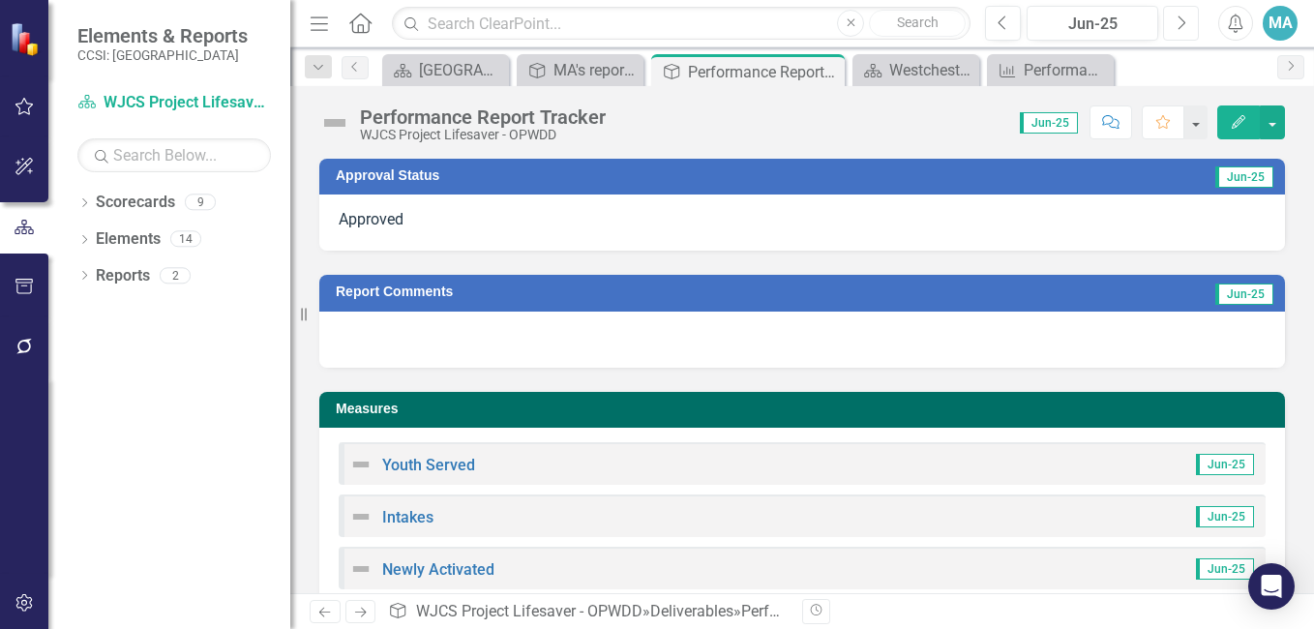
click at [1185, 27] on icon "Next" at bounding box center [1181, 23] width 11 height 17
click at [768, 224] on div at bounding box center [802, 223] width 966 height 56
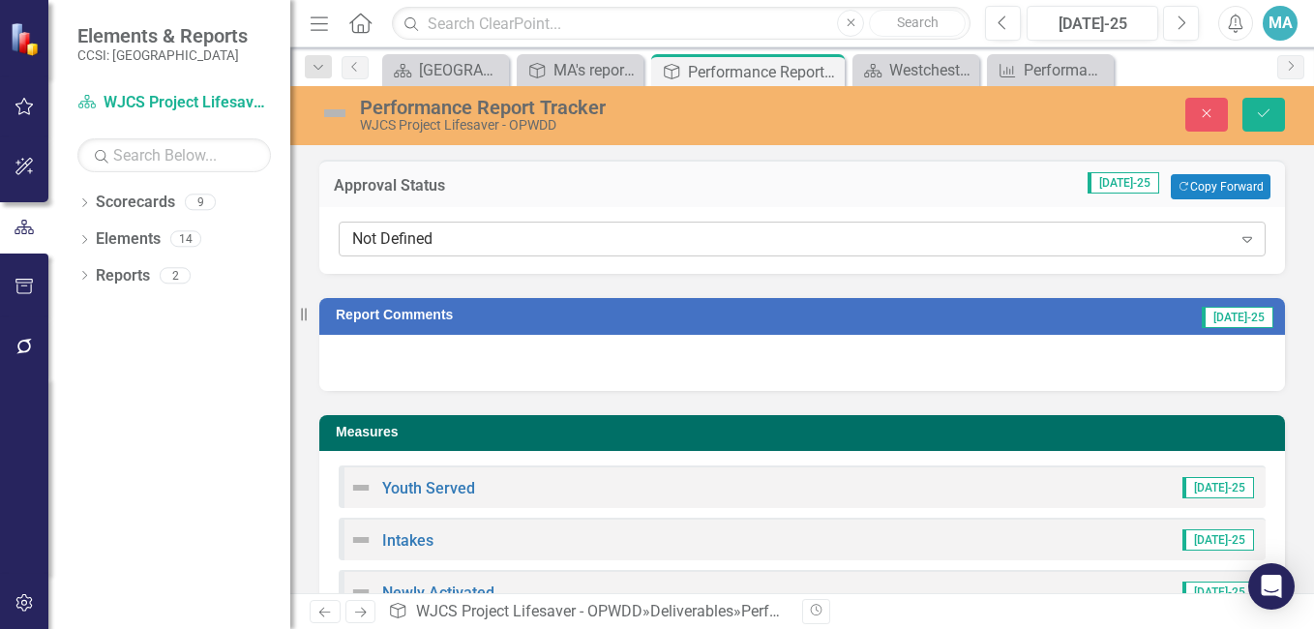
click at [1243, 242] on icon at bounding box center [1248, 240] width 10 height 6
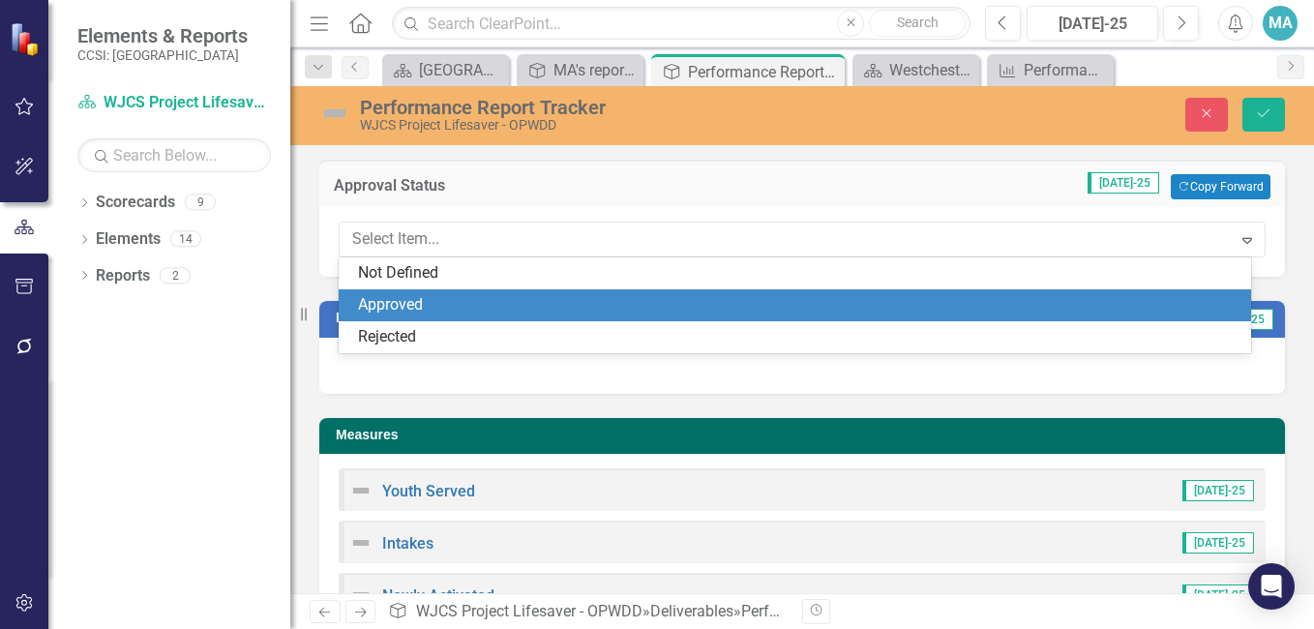
click at [1205, 308] on div "Approved" at bounding box center [799, 305] width 882 height 22
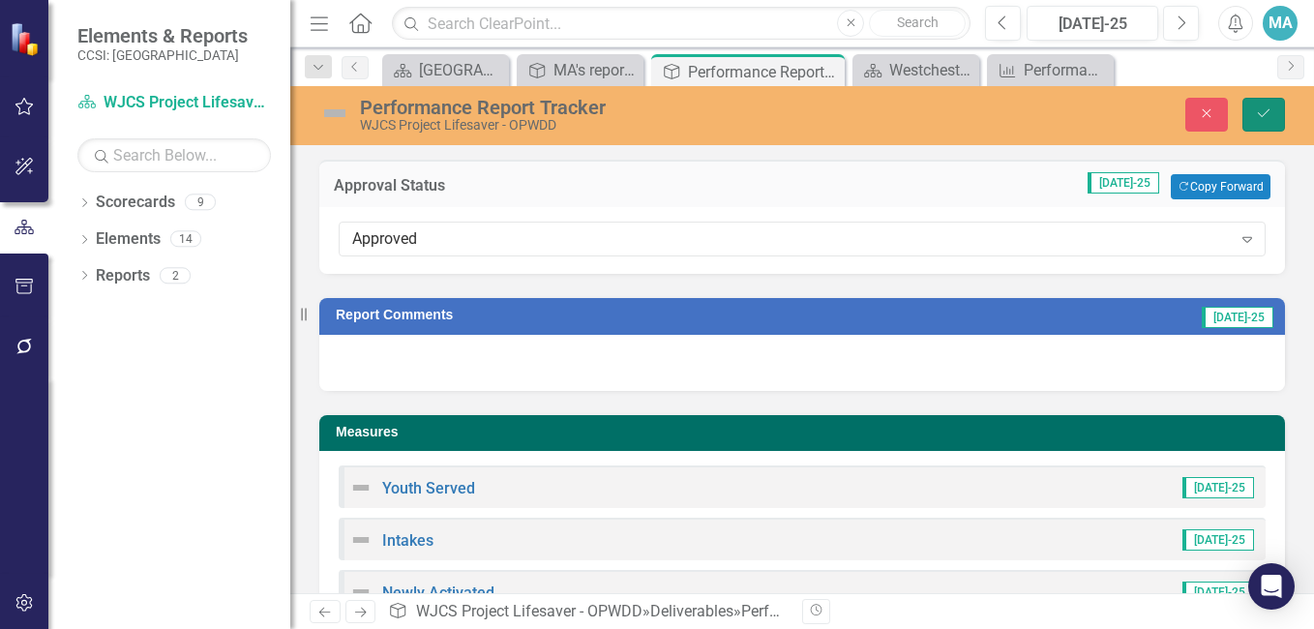
click at [1263, 114] on icon "Save" at bounding box center [1263, 113] width 17 height 14
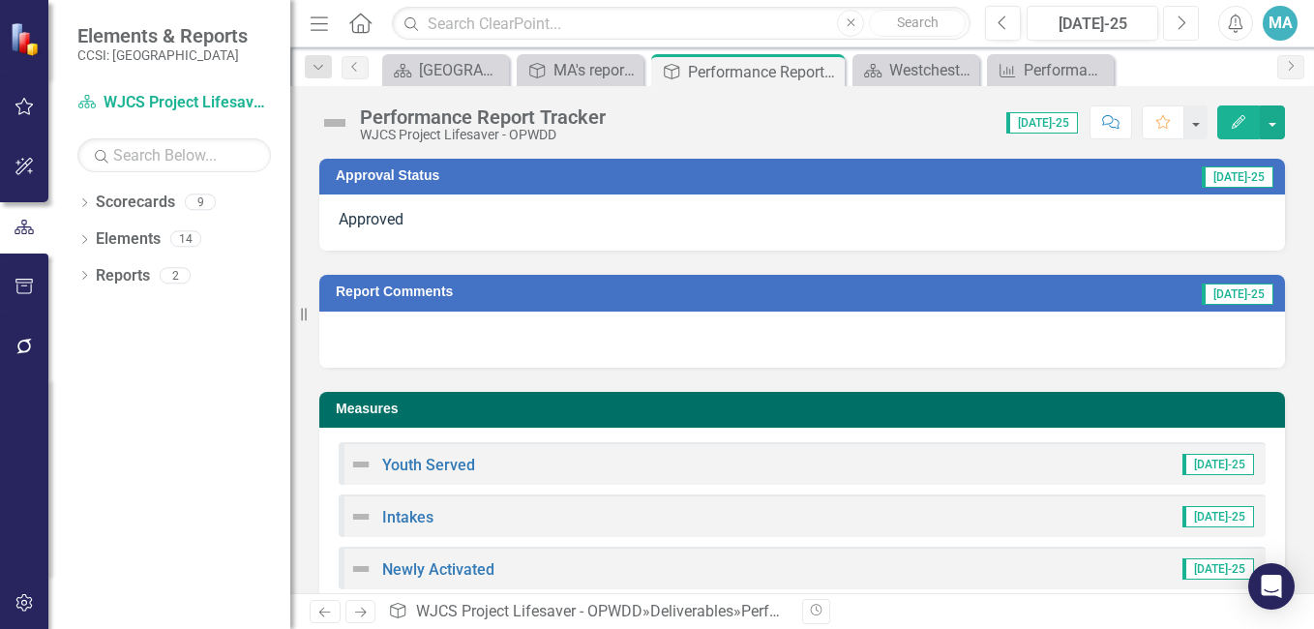
click at [1185, 25] on icon "Next" at bounding box center [1181, 23] width 11 height 17
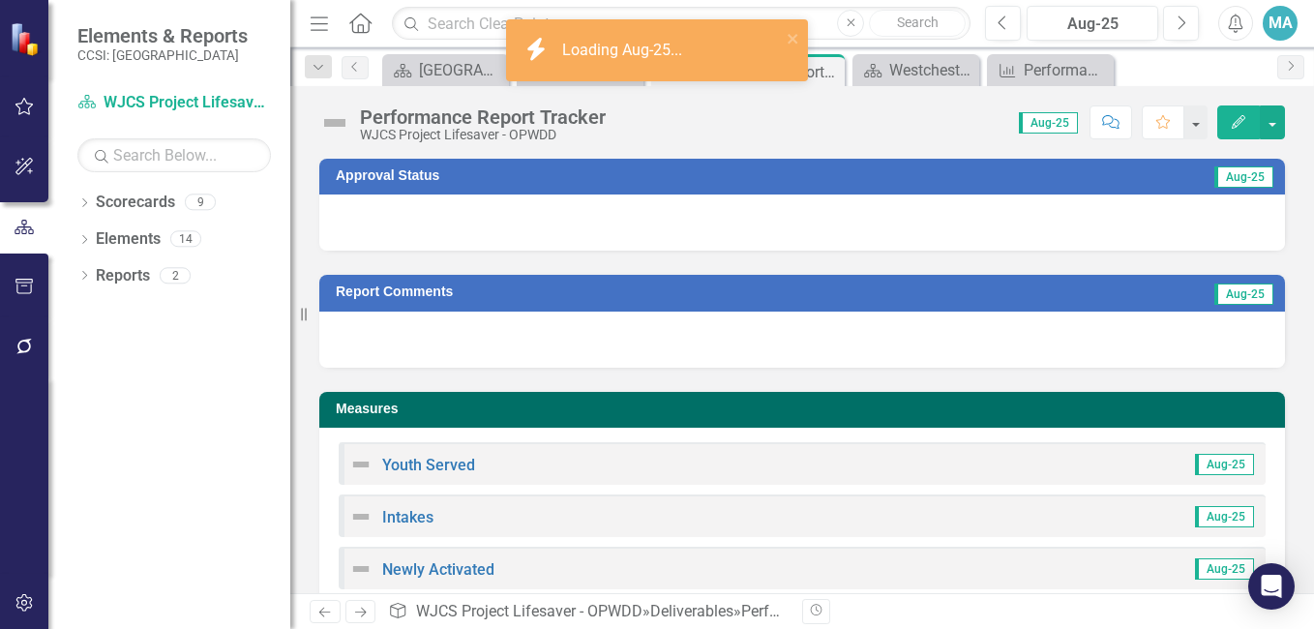
click at [928, 224] on div at bounding box center [802, 223] width 966 height 56
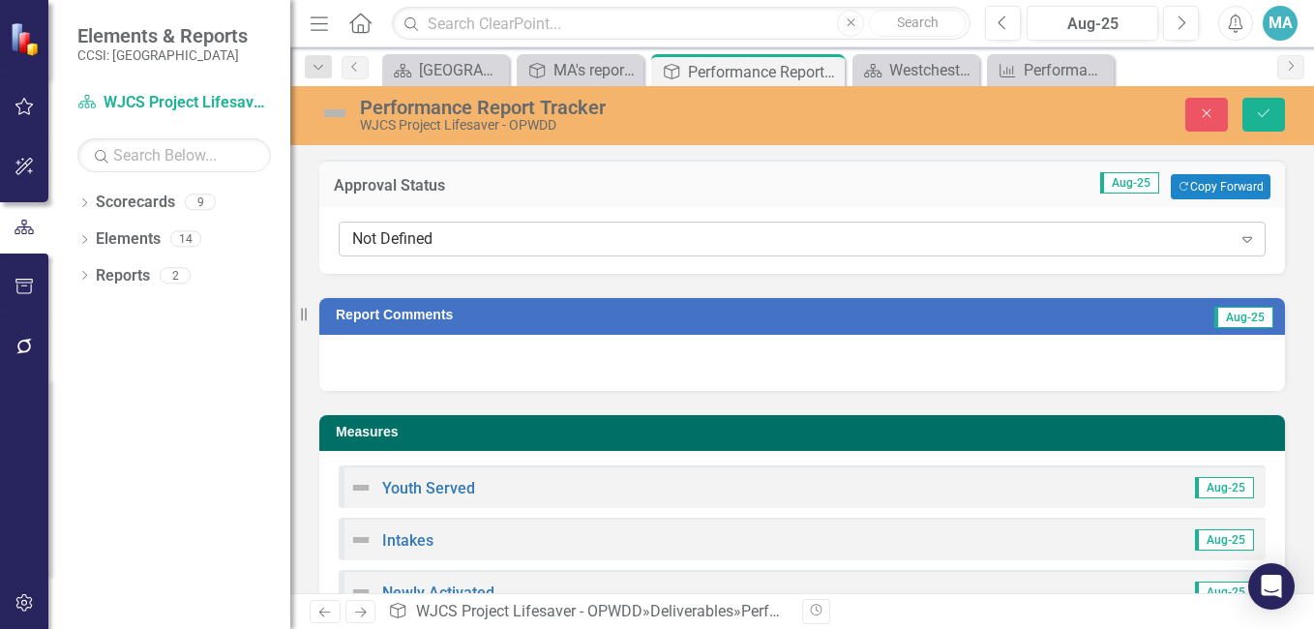
click at [1243, 240] on icon at bounding box center [1248, 240] width 10 height 6
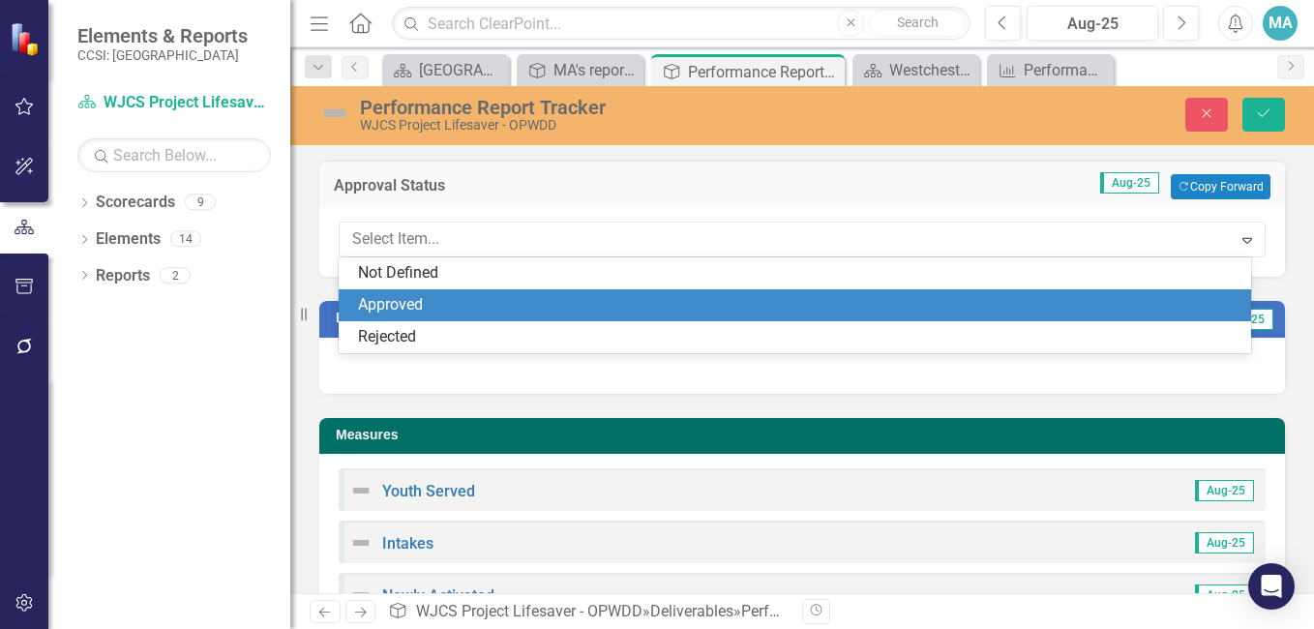
click at [1216, 306] on div "Approved" at bounding box center [799, 305] width 882 height 22
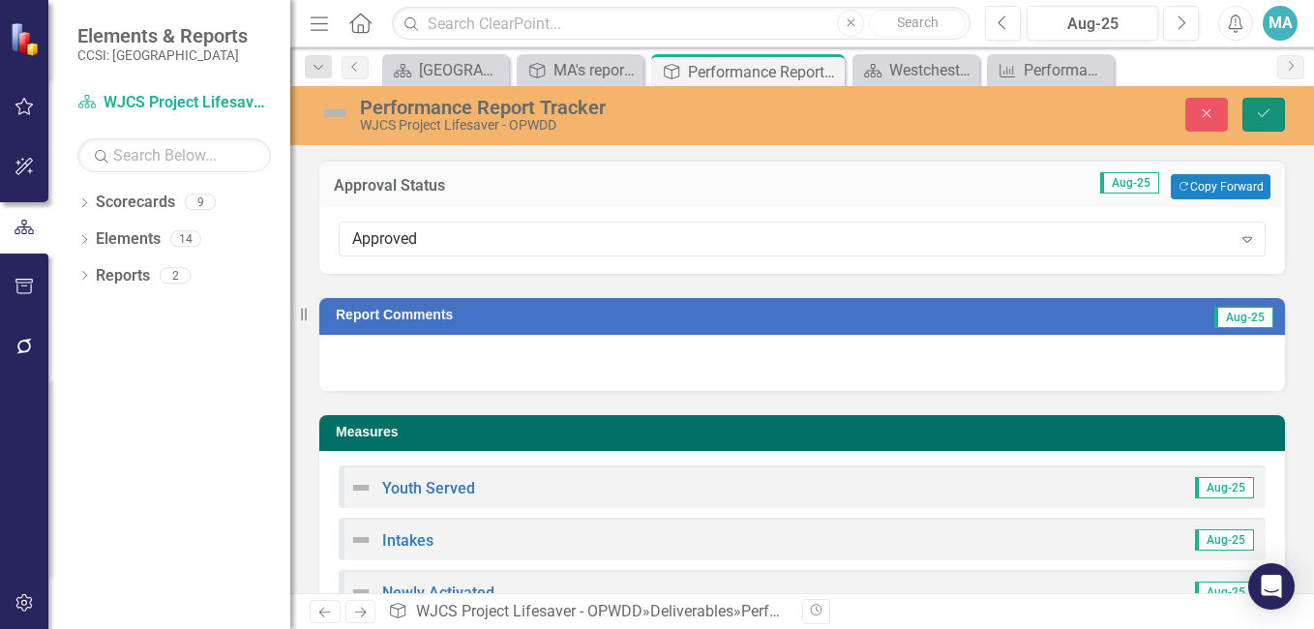
click at [1262, 115] on icon "Save" at bounding box center [1263, 113] width 17 height 14
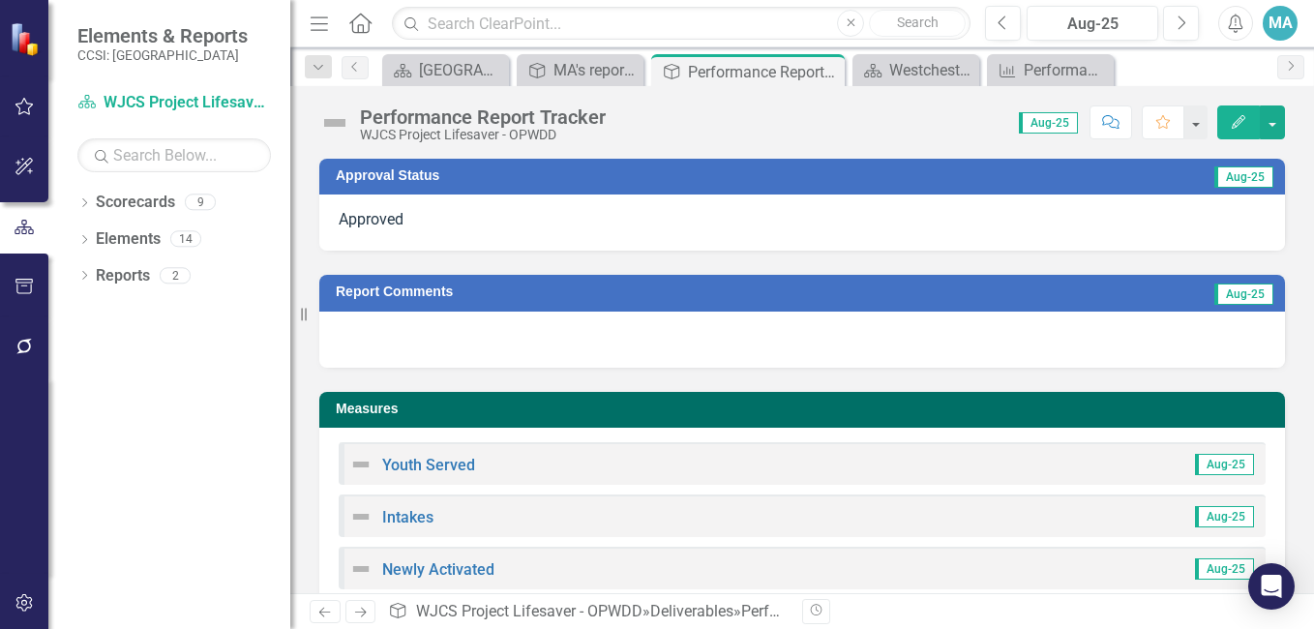
click at [361, 26] on icon "Home" at bounding box center [359, 23] width 25 height 20
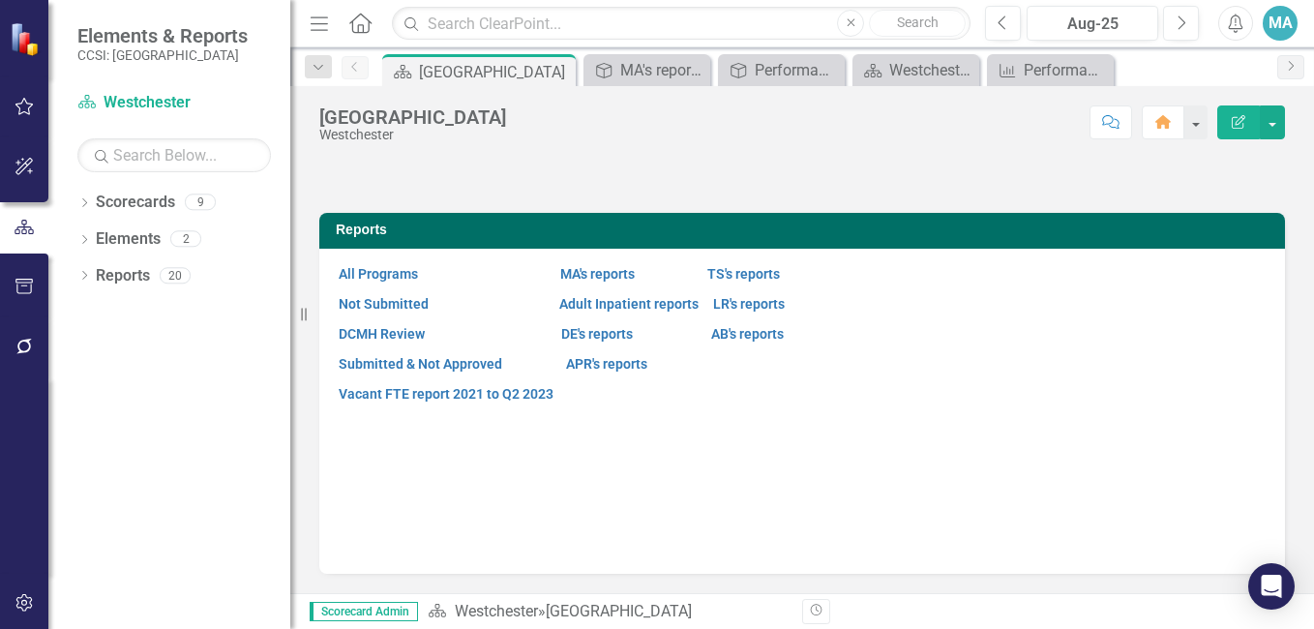
scroll to position [143, 0]
click at [599, 282] on link "MA's reports" at bounding box center [597, 273] width 75 height 15
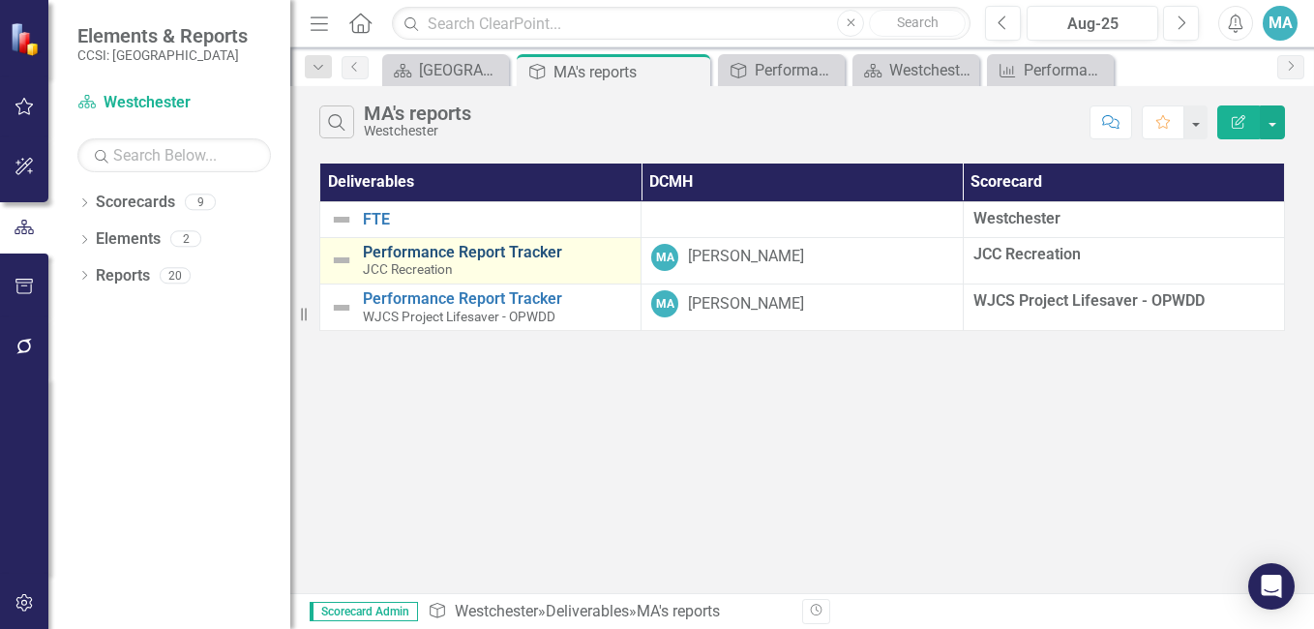
click at [441, 259] on link "Performance Report Tracker" at bounding box center [497, 252] width 268 height 17
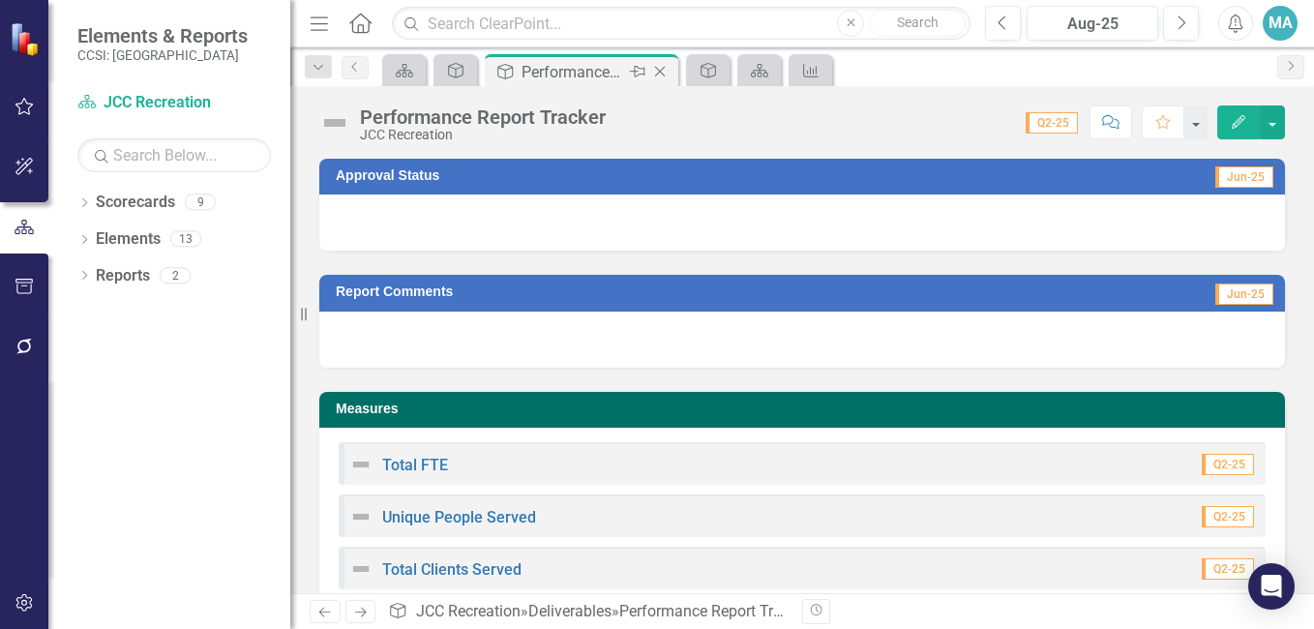
click at [583, 75] on div "Performance Report Tracker" at bounding box center [574, 72] width 104 height 24
click at [121, 266] on link "Reports" at bounding box center [123, 276] width 54 height 22
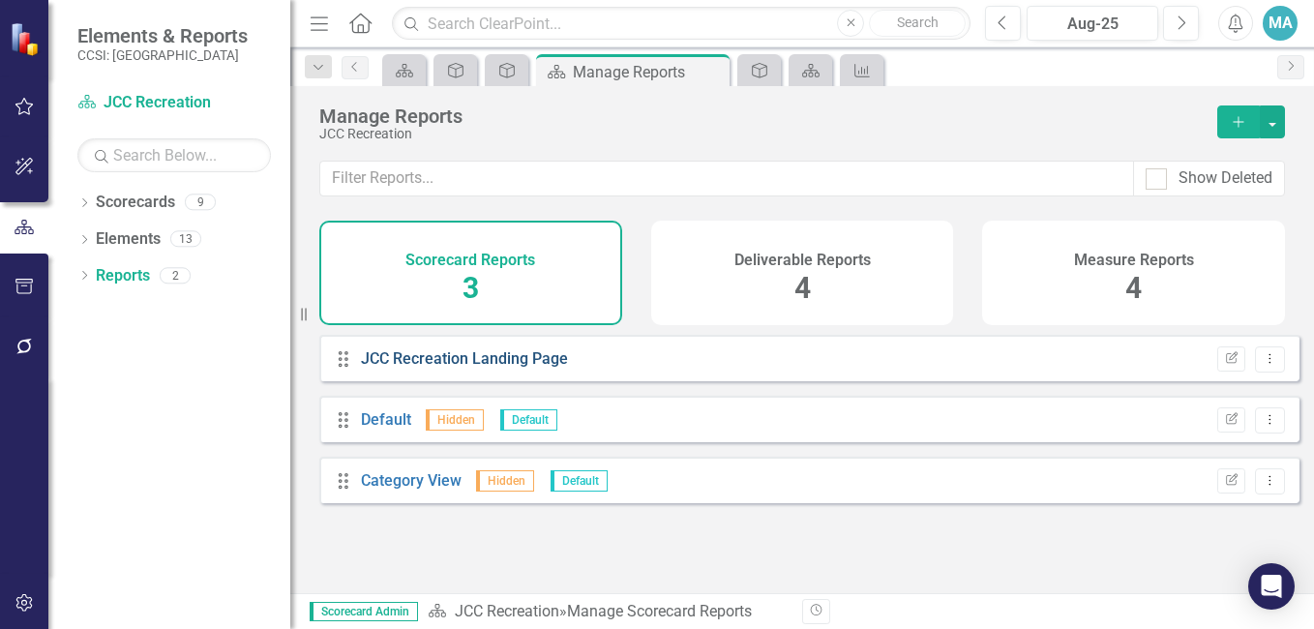
click at [455, 368] on link "JCC Recreation Landing Page" at bounding box center [464, 358] width 207 height 18
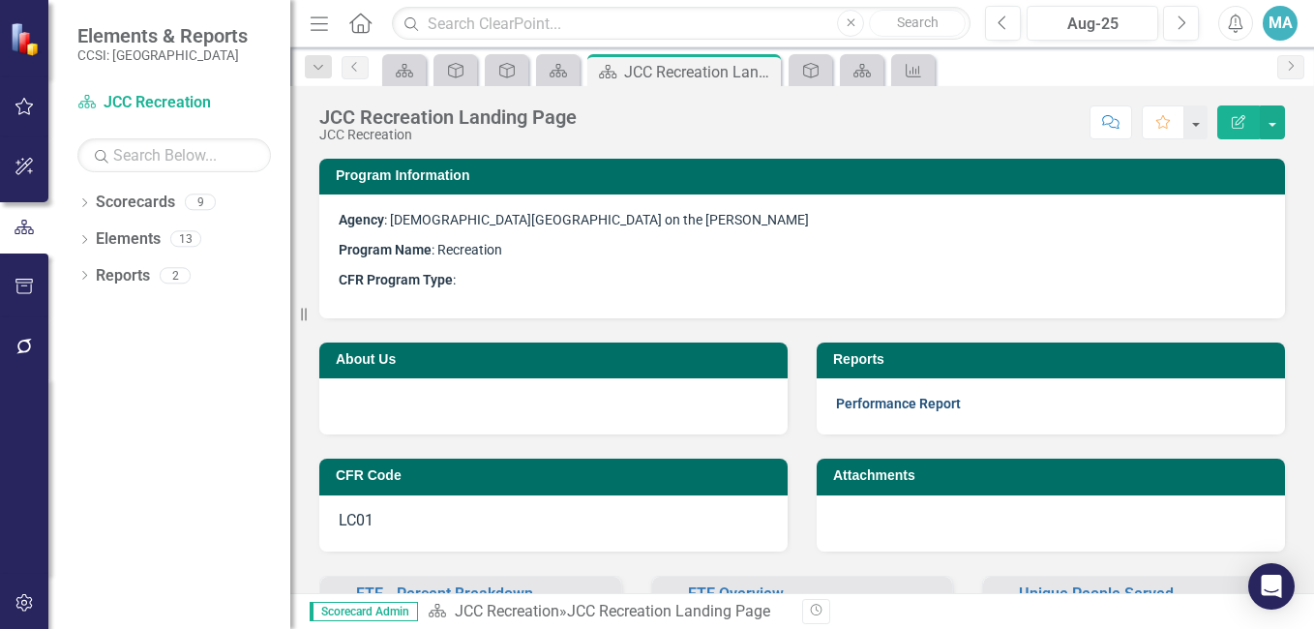
click at [876, 401] on link "Performance Report" at bounding box center [898, 403] width 125 height 15
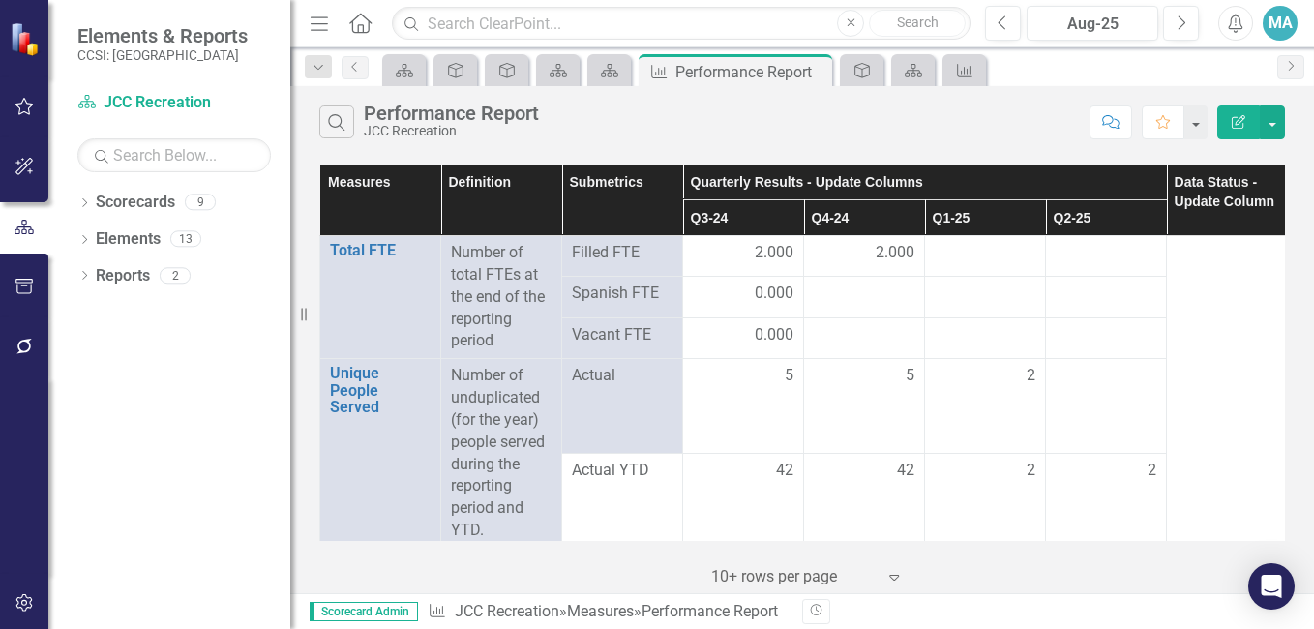
click at [314, 444] on div "Measures Definition Submetrics Quarterly Results - Update Columns Data Status -…" at bounding box center [802, 376] width 1024 height 435
click at [1130, 329] on div at bounding box center [1106, 335] width 101 height 23
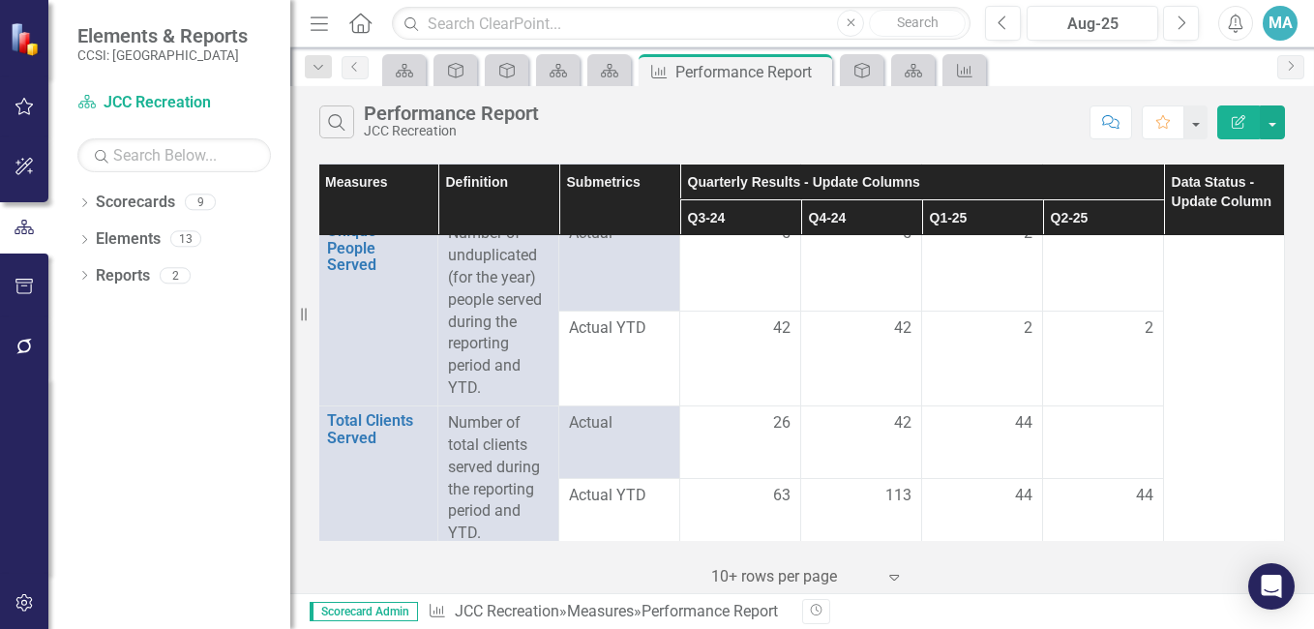
scroll to position [0, 5]
